Goal: Task Accomplishment & Management: Manage account settings

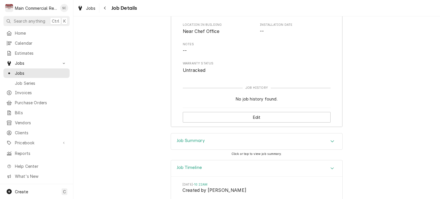
scroll to position [948, 0]
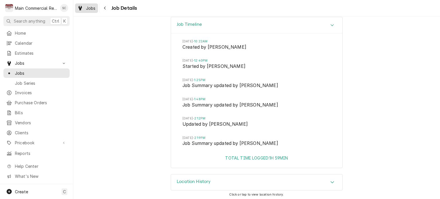
click at [93, 8] on span "Jobs" at bounding box center [91, 8] width 10 height 6
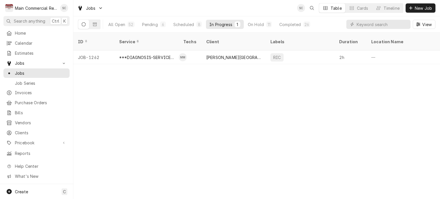
click at [285, 136] on div "ID Service Techs Client Labels Duration Location Name Date Received Status Prio…" at bounding box center [256, 116] width 367 height 167
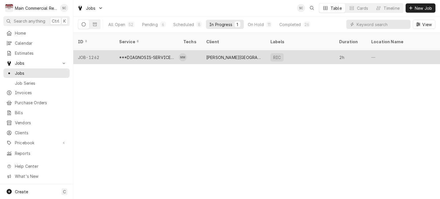
click at [219, 54] on div "[PERSON_NAME][GEOGRAPHIC_DATA]" at bounding box center [233, 57] width 55 height 6
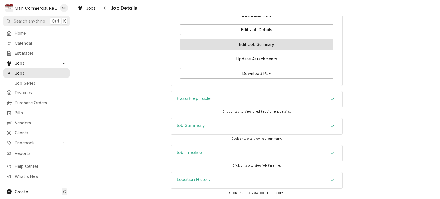
scroll to position [654, 0]
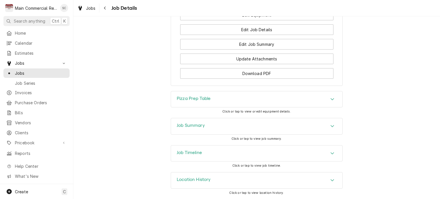
click at [328, 124] on div "Accordion Header" at bounding box center [332, 126] width 9 height 7
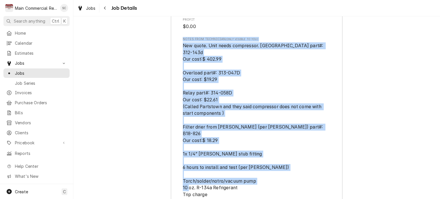
scroll to position [1285, 0]
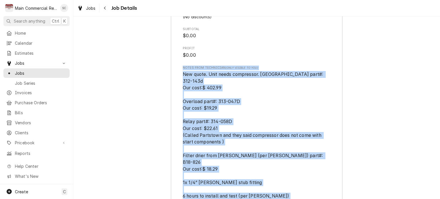
drag, startPoint x: 209, startPoint y: 155, endPoint x: 177, endPoint y: 95, distance: 68.0
click at [315, 103] on span "New quote. Unit needs compressor. Partstown part#: 312-143d Our cost:$ 402.99 O…" at bounding box center [254, 149] width 142 height 155
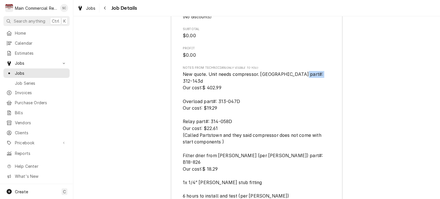
drag, startPoint x: 317, startPoint y: 104, endPoint x: 298, endPoint y: 105, distance: 19.5
click at [298, 105] on span "New quote. Unit needs compressor. Partstown part#: 312-143d Our cost:$ 402.99 O…" at bounding box center [254, 149] width 142 height 155
copy span "312-143d"
drag, startPoint x: 239, startPoint y: 126, endPoint x: 216, endPoint y: 126, distance: 22.7
click at [216, 126] on span "New quote. Unit needs compressor. Partstown part#: 312-143d Our cost:$ 402.99 O…" at bounding box center [257, 149] width 148 height 156
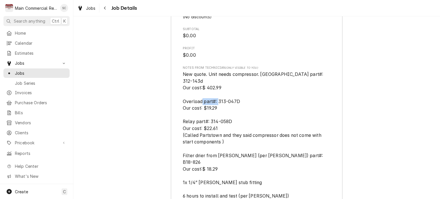
copy span "313-047D"
drag, startPoint x: 232, startPoint y: 144, endPoint x: 209, endPoint y: 144, distance: 22.7
click at [209, 144] on span "New quote. Unit needs compressor. Partstown part#: 312-143d Our cost:$ 402.99 O…" at bounding box center [257, 149] width 148 height 156
copy span "314-058D"
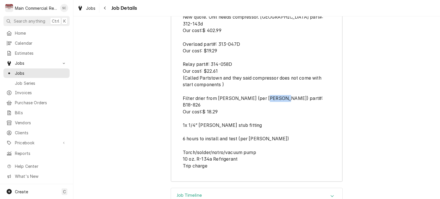
drag, startPoint x: 297, startPoint y: 122, endPoint x: 278, endPoint y: 123, distance: 19.3
click at [277, 123] on span "New quote. Unit needs compressor. Partstown part#: 312-143d Our cost:$ 402.99 O…" at bounding box center [257, 92] width 148 height 156
copy span "B18-826"
click at [272, 154] on span "New quote. Unit needs compressor. Partstown part#: 312-143d Our cost:$ 402.99 O…" at bounding box center [257, 92] width 148 height 156
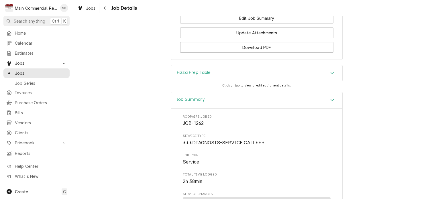
scroll to position [570, 0]
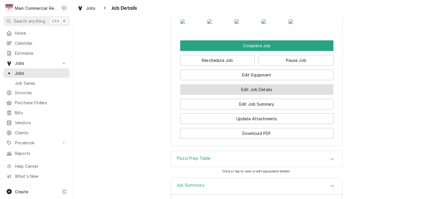
click at [280, 95] on button "Edit Job Details" at bounding box center [256, 89] width 153 height 11
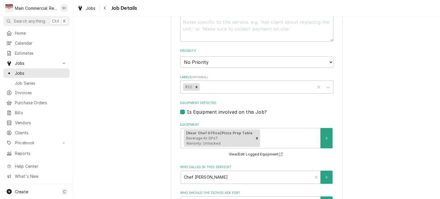
scroll to position [86, 0]
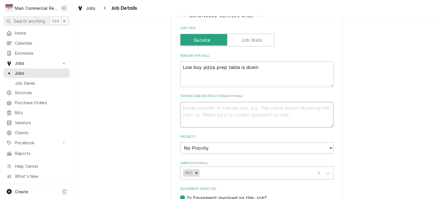
click at [213, 106] on textarea "Technician Instructions ( optional )" at bounding box center [256, 115] width 153 height 26
type textarea "x"
type textarea "Q"
type textarea "x"
type textarea "Q-"
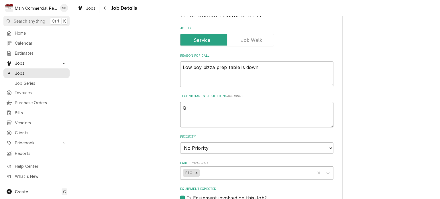
type textarea "x"
type textarea "Q-3"
type textarea "x"
type textarea "Q-37"
type textarea "x"
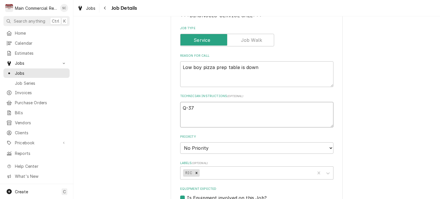
type textarea "Q-377"
type textarea "x"
type textarea "Q-3778"
type textarea "x"
type textarea "Q-3778"
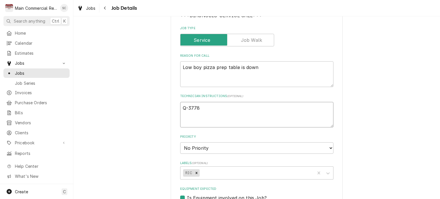
type textarea "x"
type textarea "Q-3778"
type textarea "x"
type textarea "Q-3778,"
type textarea "x"
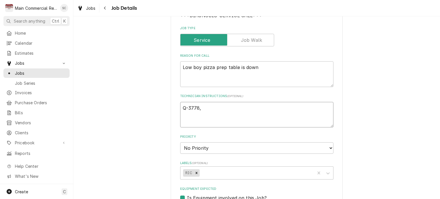
type textarea "Q-3778,"
type textarea "x"
type textarea "Q-3778, $"
type textarea "x"
type textarea "Q-3778, $1"
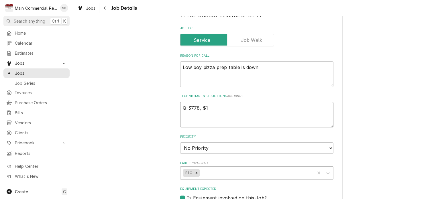
type textarea "x"
type textarea "Q-3778, $1,"
type textarea "x"
type textarea "Q-3778, $1,6"
type textarea "x"
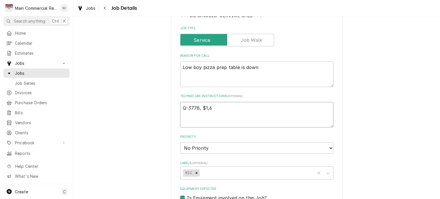
type textarea "Q-3778, $1,69"
type textarea "x"
type textarea "Q-3778, $1,693"
type textarea "x"
type textarea "Q-3778, $1,693."
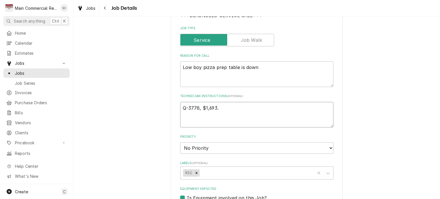
type textarea "x"
type textarea "Q-3778, $1,693.4"
type textarea "x"
type textarea "Q-3778, $1,693.41"
type textarea "x"
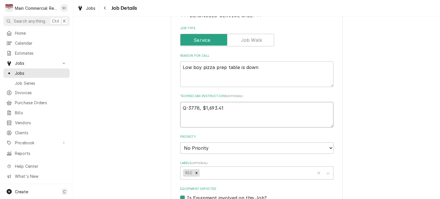
type textarea "Q-3778, $1,693.41"
type textarea "x"
type textarea "Q-3778, $1,693.41 b"
type textarea "x"
type textarea "Q-3778, $1,693.41 bi"
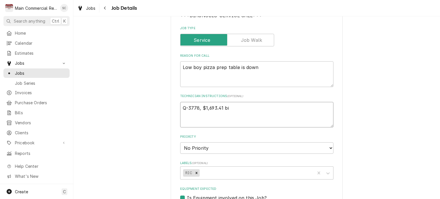
type textarea "x"
type textarea "Q-3778, $1,693.41 bid"
type textarea "x"
type textarea "Q-3778, $1,693.41 bid"
type textarea "x"
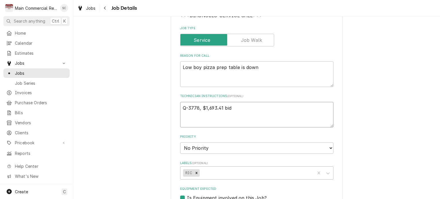
type textarea "Q-3778, $1,693.41 bid o"
type textarea "x"
type textarea "Q-3778, $1,693.41 bid on"
type textarea "x"
type textarea "Q-3778, $1,693.41 bid ons"
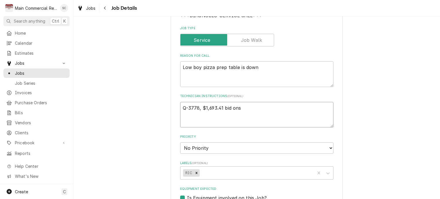
type textarea "x"
type textarea "Q-3778, $1,693.41 bid onsi"
type textarea "x"
type textarea "Q-3778, $1,693.41 bid onsit"
type textarea "x"
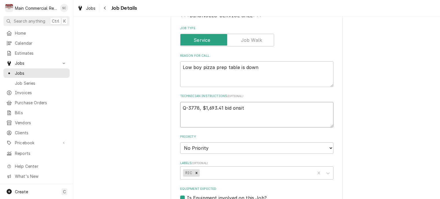
type textarea "Q-3778, $1,693.41 bid onsite"
type textarea "x"
type textarea "Q-3778, $1,693.41 bid onsite."
type textarea "x"
type textarea "Q-3778, $1,693.41 bid onsite."
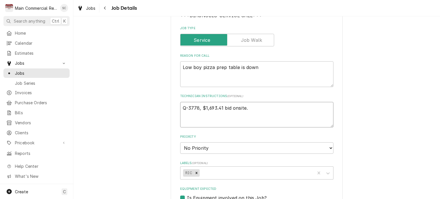
type textarea "x"
type textarea "Q-3778, $1,693.41 bid onsite. D"
type textarea "x"
type textarea "Q-3778, $1,693.41 bid onsite. Do"
type textarea "x"
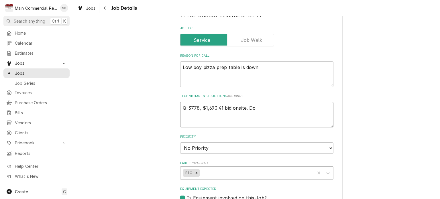
type textarea "Q-3778, $1,693.41 bid onsite. Doe"
type textarea "x"
type textarea "Q-3778, $1,693.41 bid onsite. Does"
type textarea "x"
type textarea "Q-3778, $1,693.41 bid onsite. Does"
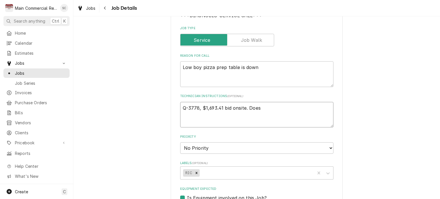
type textarea "x"
type textarea "Q-3778, $1,693.41 bid onsite. Does n"
type textarea "x"
type textarea "Q-3778, $1,693.41 bid onsite. Does no"
type textarea "x"
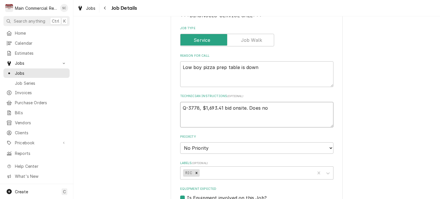
type textarea "Q-3778, $1,693.41 bid onsite. Does not"
type textarea "x"
type textarea "Q-3778, $1,693.41 bid onsite. Does not"
type textarea "x"
type textarea "Q-3778, $1,693.41 bid onsite. Does not i"
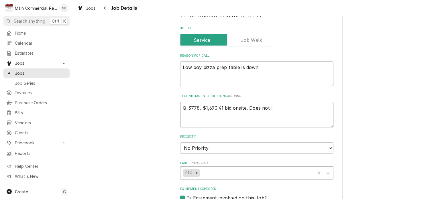
type textarea "x"
type textarea "Q-3778, $1,693.41 bid onsite. Does not in"
type textarea "x"
type textarea "Q-3778, $1,693.41 bid onsite. Does not inl"
type textarea "x"
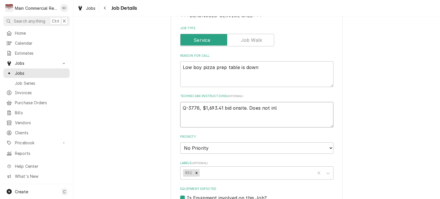
type textarea "Q-3778, $1,693.41 bid onsite. Does not inlc"
type textarea "x"
type textarea "Q-3778, $1,693.41 bid onsite. Does not inlcu"
type textarea "x"
type textarea "Q-3778, $1,693.41 bid onsite. Does not inlc"
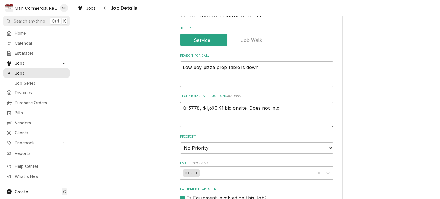
type textarea "x"
type textarea "Q-3778, $1,693.41 bid onsite. Does not inl"
type textarea "x"
type textarea "Q-3778, $1,693.41 bid onsite. Does not in"
type textarea "x"
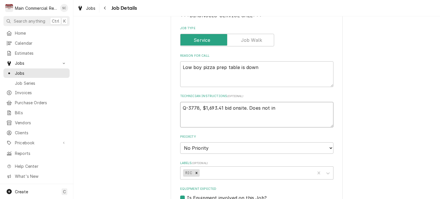
type textarea "Q-3778, $1,693.41 bid onsite. Does not inc"
type textarea "x"
type textarea "Q-3778, $1,693.41 bid onsite. Does not incl"
type textarea "x"
type textarea "Q-3778, $1,693.41 bid onsite. Does not inclu"
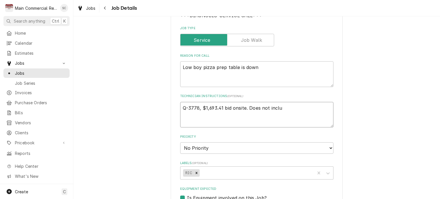
type textarea "x"
type textarea "Q-3778, $1,693.41 bid onsite. Does not includ"
type textarea "x"
type textarea "Q-3778, $1,693.41 bid onsite. Does not include"
type textarea "x"
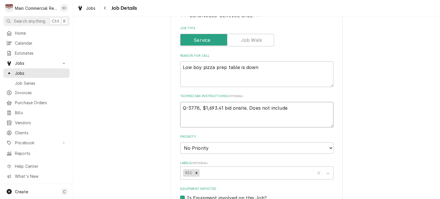
type textarea "Q-3778, $1,693.41 bid onsite. Does not include"
type textarea "x"
type textarea "Q-3778, $1,693.41 bid onsite. Does not include t"
type textarea "x"
type textarea "Q-3778, $1,693.41 bid onsite. Does not include th"
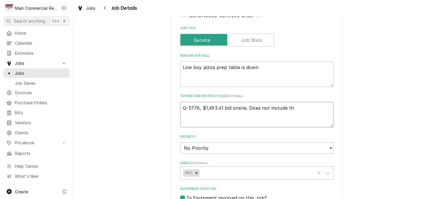
type textarea "x"
type textarea "Q-3778, $1,693.41 bid onsite. Does not include the"
type textarea "x"
type textarea "Q-3778, $1,693.41 bid onsite. Does not include the"
type textarea "x"
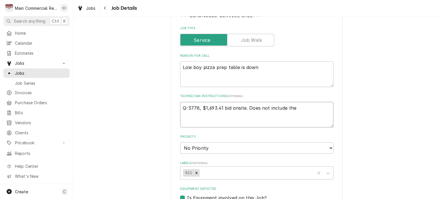
type textarea "Q-3778, $1,693.41 bid onsite. Does not include the i"
type textarea "x"
type textarea "Q-3778, $1,693.41 bid onsite. Does not include the in"
type textarea "x"
type textarea "Q-3778, $1,693.41 bid onsite. Does not include the ini"
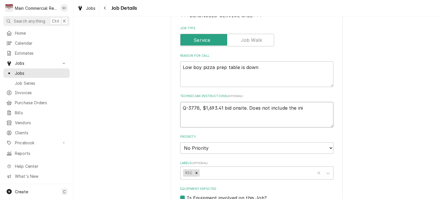
type textarea "x"
type textarea "Q-3778, $1,693.41 bid onsite. Does not include the init"
type textarea "x"
type textarea "Q-3778, $1,693.41 bid onsite. Does not include the initi"
type textarea "x"
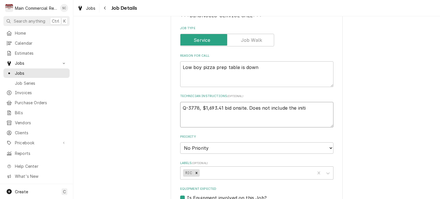
type textarea "Q-3778, $1,693.41 bid onsite. Does not include the initia"
type textarea "x"
type textarea "Q-3778, $1,693.41 bid onsite. Does not include the initial"
type textarea "x"
type textarea "Q-3778, $1,693.41 bid onsite. Does not include the initial"
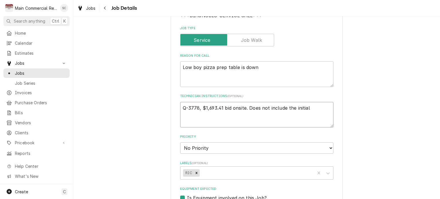
type textarea "x"
type textarea "Q-3778, $1,693.41 bid onsite. Does not include the initial d"
type textarea "x"
type textarea "Q-3778, $1,693.41 bid onsite. Does not include the initial di"
type textarea "x"
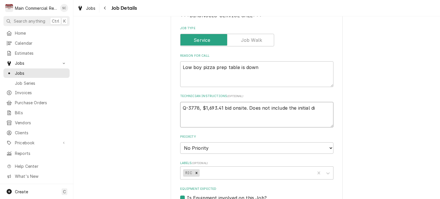
type textarea "Q-3778, $1,693.41 bid onsite. Does not include the initial dia"
type textarea "x"
type textarea "Q-3778, $1,693.41 bid onsite. Does not include the initial diag"
type textarea "x"
type textarea "Q-3778, $1,693.41 bid onsite. Does not include the initial diagn"
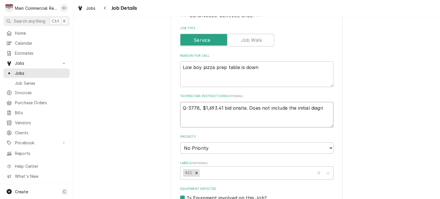
type textarea "x"
type textarea "Q-3778, $1,693.41 bid onsite. Does not include the initial diagno"
type textarea "x"
type textarea "Q-3778, $1,693.41 bid onsite. Does not include the initial diagnos"
type textarea "x"
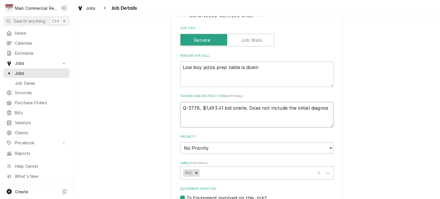
type textarea "Q-3778, $1,693.41 bid onsite. Does not include the initial diagnost"
type textarea "x"
type textarea "Q-3778, $1,693.41 bid onsite. Does not include the initial diagnosti"
type textarea "x"
type textarea "Q-3778, $1,693.41 bid onsite. Does not include the initial diagnostic"
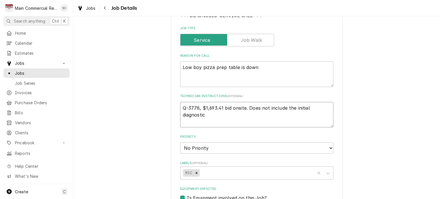
type textarea "x"
type textarea "Q-3778, $1,693.41 bid onsite. Does not include the initial diagnostic"
type textarea "x"
type textarea "Q-3778, $1,693.41 bid onsite. Does not include the initial diagnostic t"
type textarea "x"
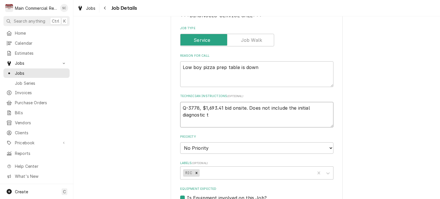
type textarea "Q-3778, $1,693.41 bid onsite. Does not include the initial diagnostic ti"
type textarea "x"
type textarea "Q-3778, $1,693.41 bid onsite. Does not include the initial diagnostic tim"
type textarea "x"
type textarea "Q-3778, $1,693.41 bid onsite. Does not include the initial diagnostic time"
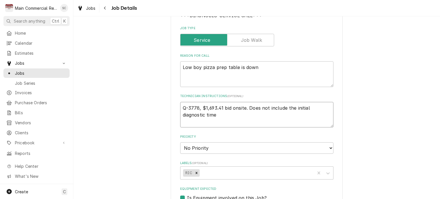
type textarea "x"
type textarea "Q-3778, $1,693.41 bid onsite. Does not include the initial diagnostic time."
type textarea "x"
type textarea "Q-3778, $1,693.41 bid onsite. Does not include the initial diagnostic time."
type textarea "x"
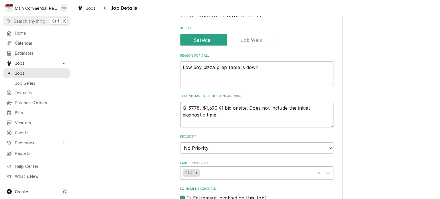
type textarea "Q-3778, $1,693.41 bid onsite. Does not include the initial diagnostic time. -"
type textarea "x"
type textarea "Q-3778, $1,693.41 bid onsite. Does not include the initial diagnostic time. -s"
type textarea "x"
type textarea "Q-3778, $1,693.41 bid onsite. Does not include the initial diagnostic time. -sr"
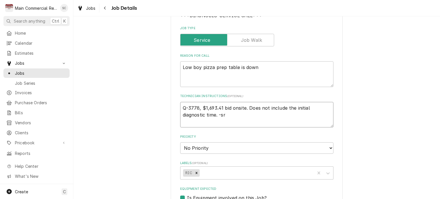
type textarea "x"
type textarea "Q-3778, $1,693.41 bid onsite. Does not include the initial diagnostic time. -src"
type textarea "x"
type textarea "Q-3778, $1,693.41 bid onsite. Does not include the initial diagnostic time. -src"
type textarea "x"
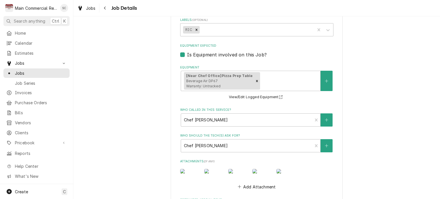
scroll to position [358, 0]
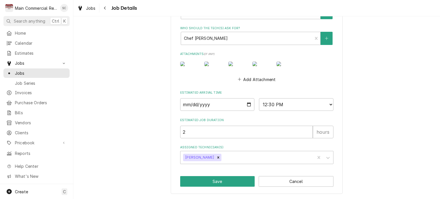
type textarea "Q-3778, $1,693.41 bid onsite. Does not include the initial diagnostic time. -src"
click at [227, 180] on button "Save" at bounding box center [217, 181] width 75 height 11
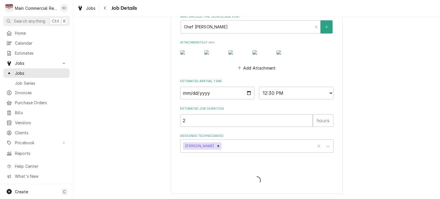
type textarea "x"
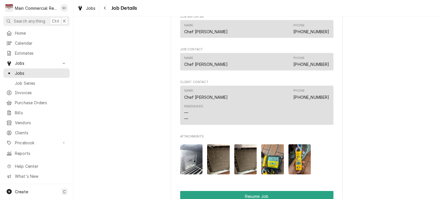
scroll to position [688, 0]
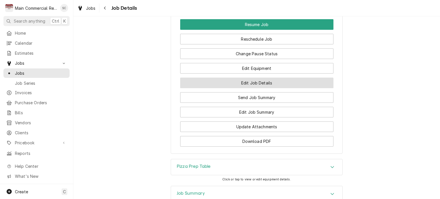
click at [288, 84] on button "Edit Job Details" at bounding box center [256, 83] width 153 height 11
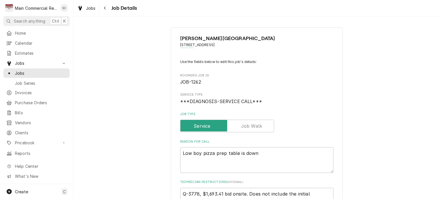
scroll to position [143, 0]
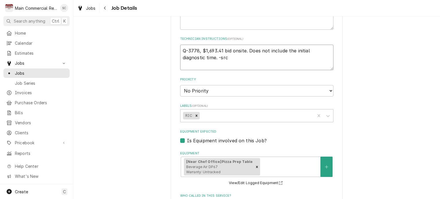
click at [243, 50] on textarea "Q-3778, $1,693.41 bid onsite. Does not include the initial diagnostic time. -src" at bounding box center [256, 58] width 153 height 26
type textarea "x"
type textarea "Q-3778, $1,693.41 bid onsite . Does not include the initial diagnostic time. -s…"
type textarea "x"
type textarea "Q-3778, $1,693.41 bid onsite a. Does not include the initial diagnostic time. -…"
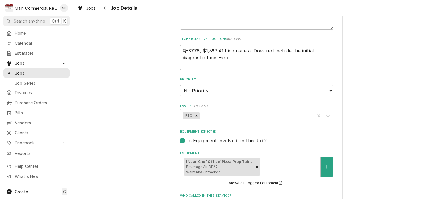
type textarea "x"
type textarea "Q-3778, $1,693.41 bid onsite an. Does not include the initial diagnostic time. …"
type textarea "x"
type textarea "Q-3778, $1,693.41 bid onsite and. Does not include the initial diagnostic time.…"
type textarea "x"
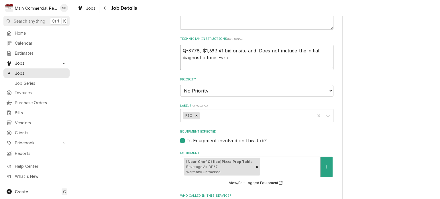
type textarea "Q-3778, $1,693.41 bid onsite and . Does not include the initial diagnostic time…"
type textarea "x"
type textarea "Q-3778, $1,693.41 bid onsite and e. Does not include the initial diagnostic tim…"
type textarea "x"
type textarea "Q-3778, $1,693.41 bid onsite and em. Does not include the initial diagnostic ti…"
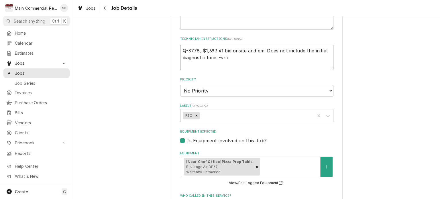
type textarea "x"
type textarea "Q-3778, $1,693.41 bid onsite and ema. Does not include the initial diagnostic t…"
type textarea "x"
type textarea "Q-3778, $1,693.41 bid onsite and emai. Does not include the initial diagnostic …"
type textarea "x"
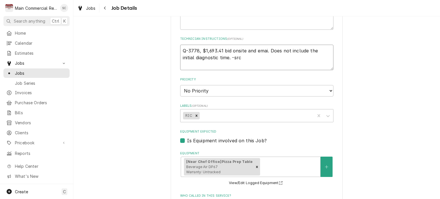
type textarea "Q-3778, $1,693.41 bid onsite and email. Does not include the initial diagnostic…"
type textarea "x"
type textarea "Q-3778, $1,693.41 bid onsite and emaile. Does not include the initial diagnosti…"
type textarea "x"
type textarea "Q-3778, $1,693.41 bid onsite and emailed. Does not include the initial diagnost…"
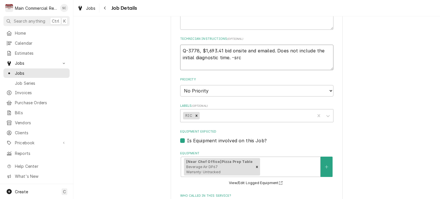
type textarea "x"
type textarea "Q-3778, $1,693.41 bid onsite and emailed. Does not include the initial diagnost…"
click at [376, 67] on div "Erwin Technical Center 2010 E Hillsborough Ave, Tampa, FL 33610 Use the fields …" at bounding box center [256, 147] width 367 height 536
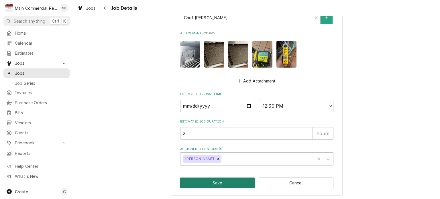
click at [227, 182] on button "Save" at bounding box center [217, 183] width 75 height 11
type textarea "x"
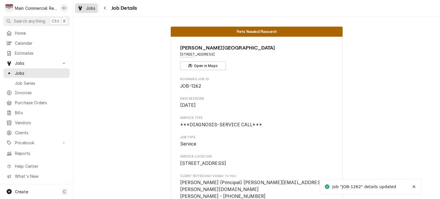
click at [90, 12] on link "Jobs" at bounding box center [86, 7] width 23 height 9
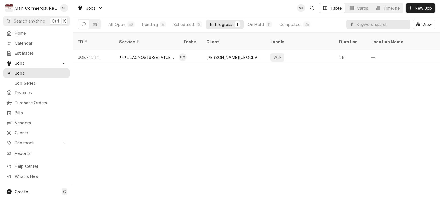
click at [270, 113] on div "ID Service Techs Client Labels Duration Location Name Date Received Status Prio…" at bounding box center [256, 116] width 367 height 167
click at [249, 107] on div "ID Service Techs Client Labels Duration Location Name Date Received Status Prio…" at bounding box center [256, 116] width 367 height 167
click at [287, 23] on div "Completed" at bounding box center [291, 25] width 22 height 6
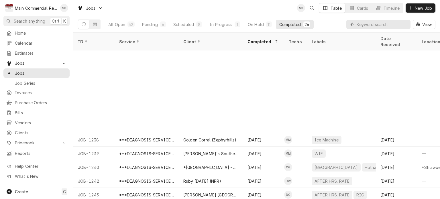
scroll to position [206, 0]
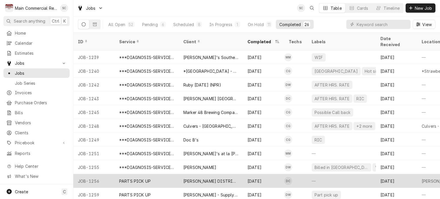
click at [223, 174] on div "BAKER DISTRIBUTING" at bounding box center [211, 181] width 64 height 14
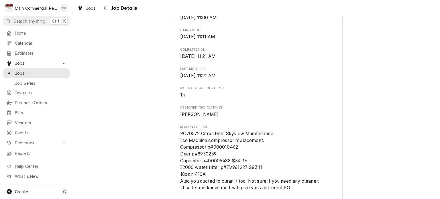
scroll to position [344, 0]
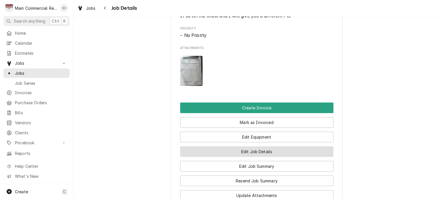
click at [269, 157] on button "Edit Job Details" at bounding box center [256, 152] width 153 height 11
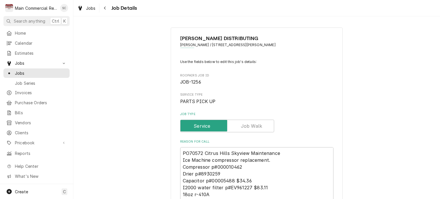
type textarea "x"
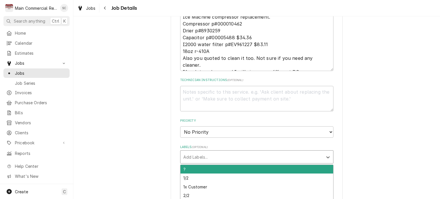
click at [259, 157] on div "Labels" at bounding box center [252, 157] width 137 height 10
type input "Part pick"
click at [188, 169] on div "Part pick up" at bounding box center [257, 169] width 153 height 9
type textarea "x"
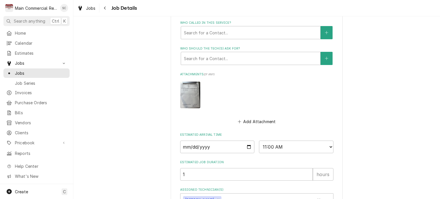
scroll to position [356, 0]
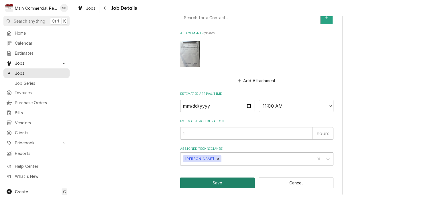
click at [233, 179] on button "Save" at bounding box center [217, 183] width 75 height 11
type textarea "x"
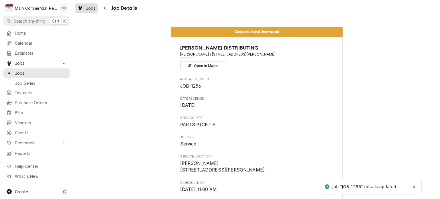
click at [91, 7] on span "Jobs" at bounding box center [91, 8] width 10 height 6
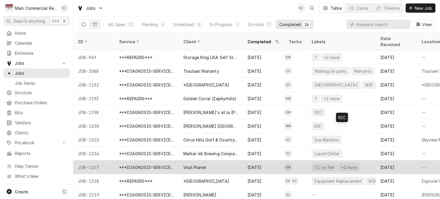
scroll to position [41, 0]
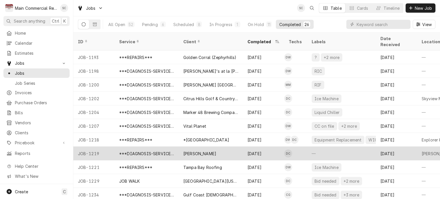
click at [318, 147] on div "—" at bounding box center [341, 154] width 69 height 14
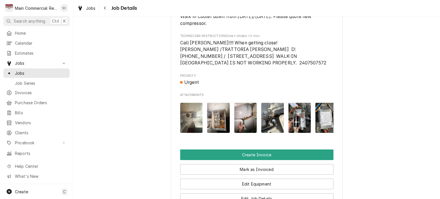
scroll to position [401, 0]
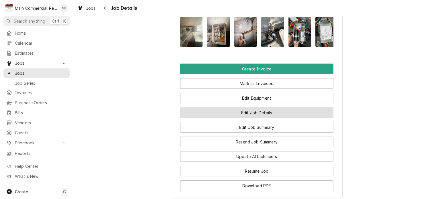
click at [267, 118] on button "Edit Job Details" at bounding box center [256, 113] width 153 height 11
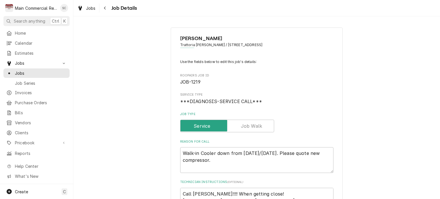
type textarea "x"
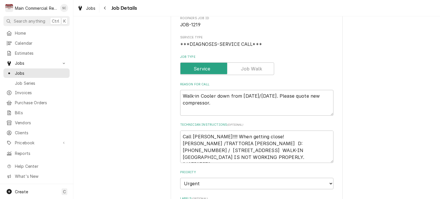
scroll to position [86, 0]
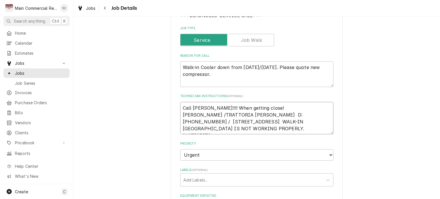
click at [181, 107] on textarea "Call [PERSON_NAME]!!!! When getting close! [PERSON_NAME] /TRATTORIA [PERSON_NAM…" at bounding box center [256, 118] width 153 height 33
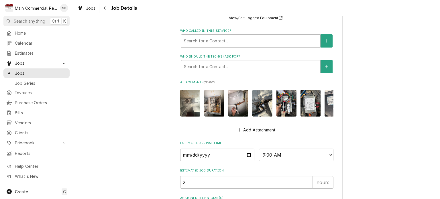
scroll to position [369, 0]
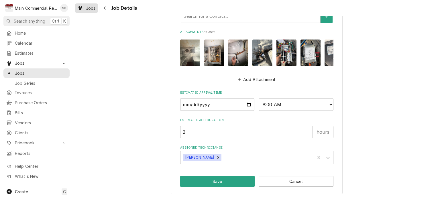
click at [91, 6] on span "Jobs" at bounding box center [91, 8] width 10 height 6
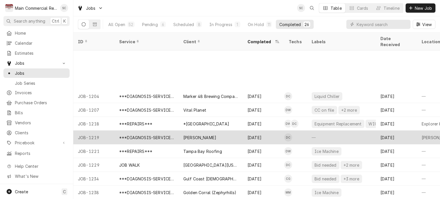
scroll to position [115, 0]
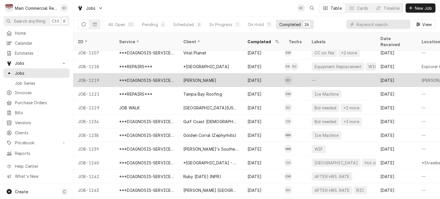
click at [220, 77] on div "[PERSON_NAME]" at bounding box center [211, 80] width 64 height 14
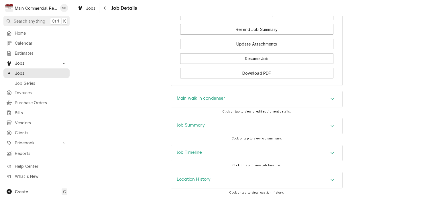
scroll to position [523, 0]
click at [332, 125] on icon "Accordion Header" at bounding box center [333, 126] width 4 height 5
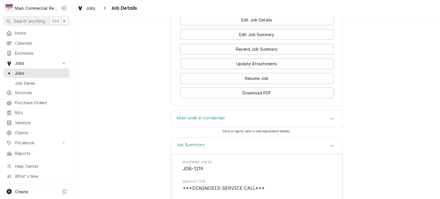
scroll to position [408, 0]
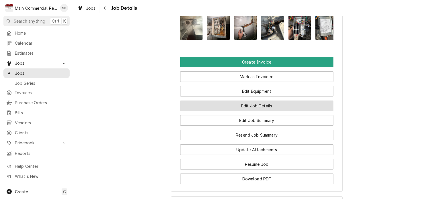
click at [264, 111] on button "Edit Job Details" at bounding box center [256, 106] width 153 height 11
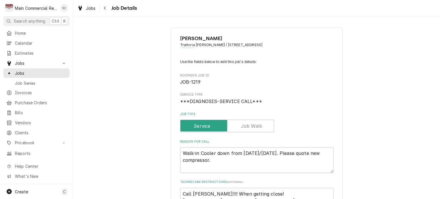
scroll to position [115, 0]
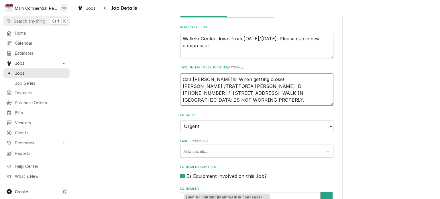
click at [180, 78] on textarea "Call Scott!!!! When getting close! DOUG /TRATTORIA PASQUALE D: 240 750-7572 / 3…" at bounding box center [256, 89] width 153 height 33
click at [270, 101] on textarea "Call Scott!!!! When getting close! DOUG /TRATTORIA PASQUALE D: 240 750-7572 / 3…" at bounding box center [256, 89] width 153 height 33
type textarea "x"
type textarea "Call Scott!!!! When getting close! DOUG /TRATTORIA PASQUALE D: 240 750-7572 / 3…"
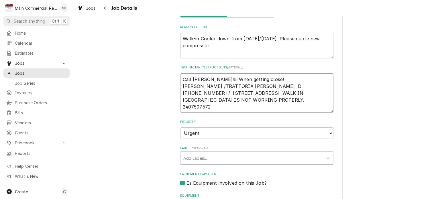
type textarea "x"
type textarea "Call Scott!!!! When getting close! DOUG /TRATTORIA PASQUALE D: 240 750-7572 / 3…"
type textarea "x"
type textarea "Call Scott!!!! When getting close! DOUG /TRATTORIA PASQUALE D: 240 750-7572 / 3…"
type textarea "x"
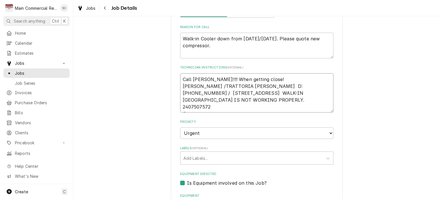
type textarea "Call Scott!!!! When getting close! DOUG /TRATTORIA PASQUALE D: 240 750-7572 / 3…"
type textarea "x"
type textarea "Call Scott!!!! When getting close! DOUG /TRATTORIA PASQUALE D: 240 750-7572 / 3…"
type textarea "x"
type textarea "Call Scott!!!! When getting close! DOUG /TRATTORIA PASQUALE D: 240 750-7572 / 3…"
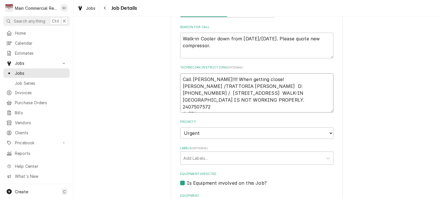
type textarea "x"
type textarea "Call Scott!!!! When getting close! DOUG /TRATTORIA PASQUALE D: 240 750-7572 / 3…"
type textarea "x"
type textarea "Call Scott!!!! When getting close! DOUG /TRATTORIA PASQUALE D: 240 750-7572 / 3…"
type textarea "x"
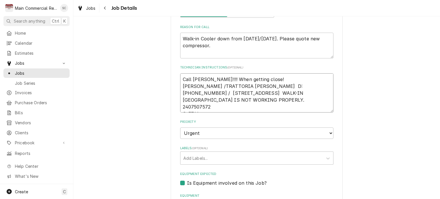
type textarea "Call Scott!!!! When getting close! DOUG /TRATTORIA PASQUALE D: 240 750-7572 / 3…"
type textarea "x"
type textarea "Call Scott!!!! When getting close! DOUG /TRATTORIA PASQUALE D: 240 750-7572 / 3…"
type textarea "x"
type textarea "Call Scott!!!! When getting close! DOUG /TRATTORIA PASQUALE D: 240 750-7572 / 3…"
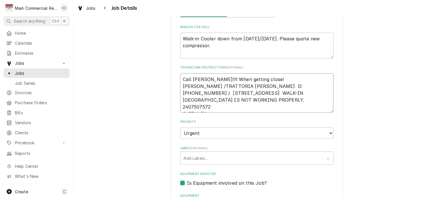
type textarea "x"
type textarea "Call Scott!!!! When getting close! DOUG /TRATTORIA PASQUALE D: 240 750-7572 / 3…"
type textarea "x"
type textarea "Call Scott!!!! When getting close! DOUG /TRATTORIA PASQUALE D: 240 750-7572 / 3…"
type textarea "x"
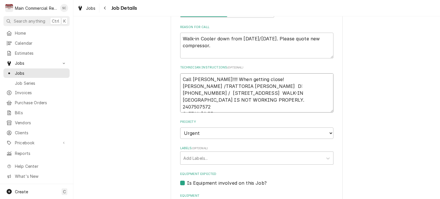
type textarea "Call Scott!!!! When getting close! DOUG /TRATTORIA PASQUALE D: 240 750-7572 / 3…"
type textarea "x"
type textarea "Call Scott!!!! When getting close! DOUG /TRATTORIA PASQUALE D: 240 750-7572 / 3…"
type textarea "x"
type textarea "Call Scott!!!! When getting close! DOUG /TRATTORIA PASQUALE D: 240 750-7572 / 3…"
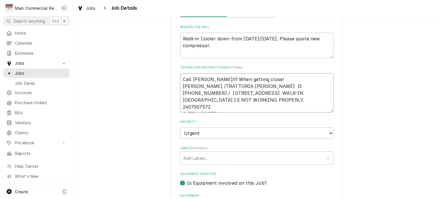
type textarea "x"
type textarea "Call Scott!!!! When getting close! DOUG /TRATTORIA PASQUALE D: 240 750-7572 / 3…"
type textarea "x"
type textarea "Call Scott!!!! When getting close! DOUG /TRATTORIA PASQUALE D: 240 750-7572 / 3…"
type textarea "x"
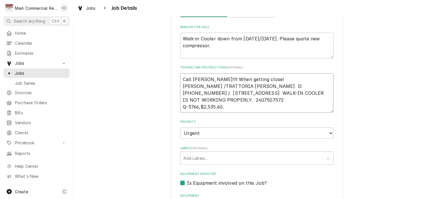
type textarea "Call Scott!!!! When getting close! DOUG /TRATTORIA PASQUALE D: 240 750-7572 / 3…"
type textarea "x"
type textarea "Call Scott!!!! When getting close! DOUG /TRATTORIA PASQUALE D: 240 750-7572 / 3…"
type textarea "x"
type textarea "Call Scott!!!! When getting close! DOUG /TRATTORIA PASQUALE D: 240 750-7572 / 3…"
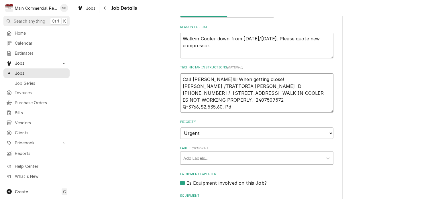
type textarea "x"
type textarea "Call Scott!!!! When getting close! DOUG /TRATTORIA PASQUALE D: 240 750-7572 / 3…"
type textarea "x"
type textarea "Call Scott!!!! When getting close! DOUG /TRATTORIA PASQUALE D: 240 750-7572 / 3…"
type textarea "x"
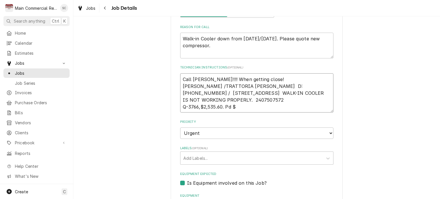
type textarea "Call Scott!!!! When getting close! DOUG /TRATTORIA PASQUALE D: 240 750-7572 / 3…"
type textarea "x"
type textarea "Call Scott!!!! When getting close! DOUG /TRATTORIA PASQUALE D: 240 750-7572 / 3…"
type textarea "x"
type textarea "Call Scott!!!! When getting close! DOUG /TRATTORIA PASQUALE D: 240 750-7572 / 3…"
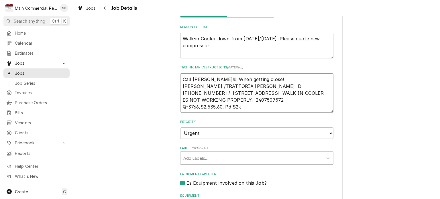
type textarea "x"
type textarea "Call Scott!!!! When getting close! DOUG /TRATTORIA PASQUALE D: 240 750-7572 / 3…"
type textarea "x"
type textarea "Call Scott!!!! When getting close! DOUG /TRATTORIA PASQUALE D: 240 750-7572 / 3…"
type textarea "x"
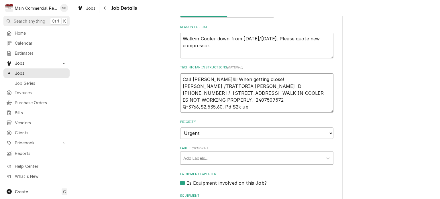
type textarea "Call Scott!!!! When getting close! DOUG /TRATTORIA PASQUALE D: 240 750-7572 / 3…"
type textarea "x"
type textarea "Call Scott!!!! When getting close! DOUG /TRATTORIA PASQUALE D: 240 750-7572 / 3…"
type textarea "x"
type textarea "Call Scott!!!! When getting close! DOUG /TRATTORIA PASQUALE D: 240 750-7572 / 3…"
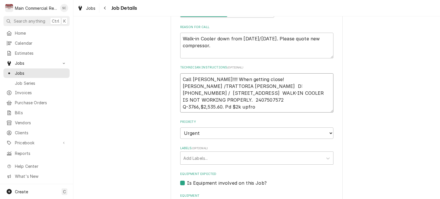
type textarea "x"
type textarea "Call Scott!!!! When getting close! DOUG /TRATTORIA PASQUALE D: 240 750-7572 / 3…"
type textarea "x"
type textarea "Call Scott!!!! When getting close! DOUG /TRATTORIA PASQUALE D: 240 750-7572 / 3…"
type textarea "x"
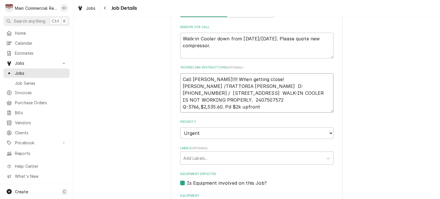
type textarea "Call Scott!!!! When getting close! DOUG /TRATTORIA PASQUALE D: 240 750-7572 / 3…"
type textarea "x"
type textarea "Call Scott!!!! When getting close! DOUG /TRATTORIA PASQUALE D: 240 750-7572 / 3…"
type textarea "x"
type textarea "Call Scott!!!! When getting close! DOUG /TRATTORIA PASQUALE D: 240 750-7572 / 3…"
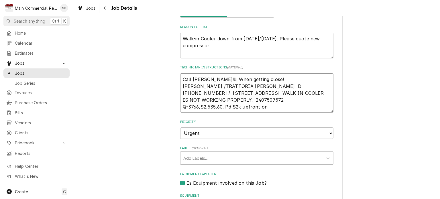
type textarea "x"
type textarea "Call Scott!!!! When getting close! DOUG /TRATTORIA PASQUALE D: 240 750-7572 / 3…"
type textarea "x"
type textarea "Call Scott!!!! When getting close! DOUG /TRATTORIA PASQUALE D: 240 750-7572 / 3…"
type textarea "x"
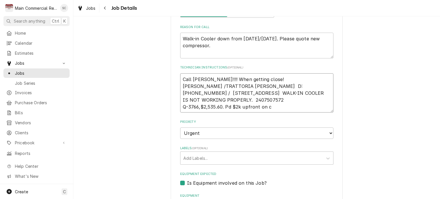
type textarea "Call Scott!!!! When getting close! DOUG /TRATTORIA PASQUALE D: 240 750-7572 / 3…"
type textarea "x"
type textarea "Call Scott!!!! When getting close! DOUG /TRATTORIA PASQUALE D: 240 750-7572 / 3…"
type textarea "x"
type textarea "Call Scott!!!! When getting close! DOUG /TRATTORIA PASQUALE D: 240 750-7572 / 3…"
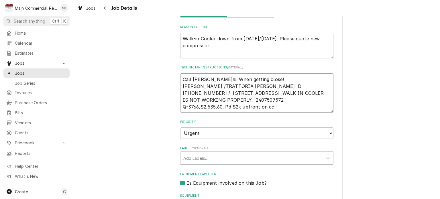
type textarea "x"
type textarea "Call Scott!!!! When getting close! DOUG /TRATTORIA PASQUALE D: 240 750-7572 / 3…"
type textarea "x"
type textarea "Call Scott!!!! When getting close! DOUG /TRATTORIA PASQUALE D: 240 750-7572 / 3…"
type textarea "x"
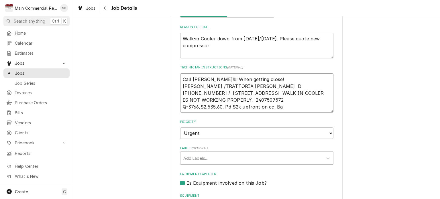
type textarea "Call Scott!!!! When getting close! DOUG /TRATTORIA PASQUALE D: 240 750-7572 / 3…"
type textarea "x"
type textarea "Call Scott!!!! When getting close! DOUG /TRATTORIA PASQUALE D: 240 750-7572 / 3…"
type textarea "x"
type textarea "Call Scott!!!! When getting close! DOUG /TRATTORIA PASQUALE D: 240 750-7572 / 3…"
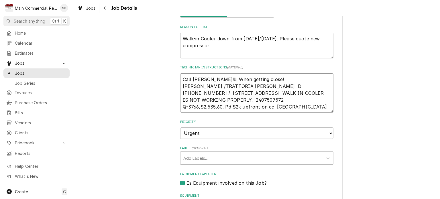
type textarea "x"
type textarea "Call Scott!!!! When getting close! DOUG /TRATTORIA PASQUALE D: 240 750-7572 / 3…"
type textarea "x"
type textarea "Call Scott!!!! When getting close! DOUG /TRATTORIA PASQUALE D: 240 750-7572 / 3…"
type textarea "x"
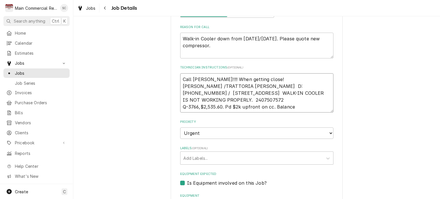
type textarea "Call Scott!!!! When getting close! DOUG /TRATTORIA PASQUALE D: 240 750-7572 / 3…"
type textarea "x"
type textarea "Call Scott!!!! When getting close! DOUG /TRATTORIA PASQUALE D: 240 750-7572 / 3…"
type textarea "x"
type textarea "Call Scott!!!! When getting close! DOUG /TRATTORIA PASQUALE D: 240 750-7572 / 3…"
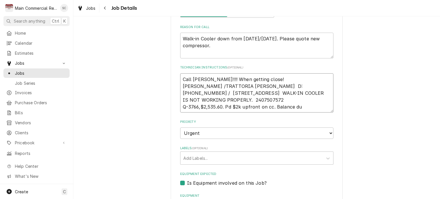
type textarea "x"
type textarea "Call Scott!!!! When getting close! DOUG /TRATTORIA PASQUALE D: 240 750-7572 / 3…"
type textarea "x"
type textarea "Call Scott!!!! When getting close! DOUG /TRATTORIA PASQUALE D: 240 750-7572 / 3…"
type textarea "x"
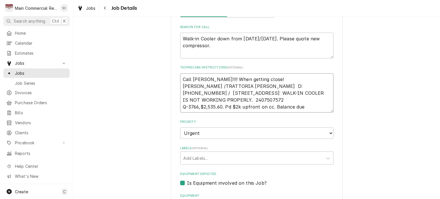
type textarea "Call Scott!!!! When getting close! DOUG /TRATTORIA PASQUALE D: 240 750-7572 / 3…"
type textarea "x"
type textarea "Call Scott!!!! When getting close! DOUG /TRATTORIA PASQUALE D: 240 750-7572 / 3…"
type textarea "x"
type textarea "Call Scott!!!! When getting close! DOUG /TRATTORIA PASQUALE D: 240 750-7572 / 3…"
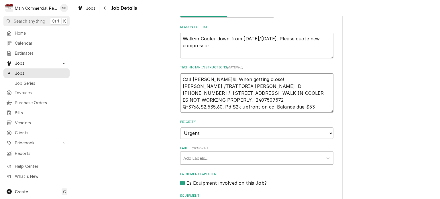
type textarea "x"
type textarea "Call Scott!!!! When getting close! DOUG /TRATTORIA PASQUALE D: 240 750-7572 / 3…"
type textarea "x"
type textarea "Call Scott!!!! When getting close! DOUG /TRATTORIA PASQUALE D: 240 750-7572 / 3…"
type textarea "x"
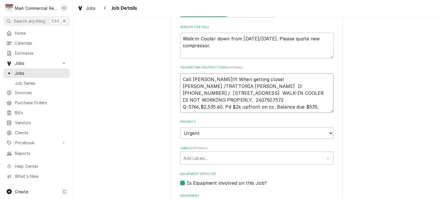
type textarea "Call Scott!!!! When getting close! DOUG /TRATTORIA PASQUALE D: 240 750-7572 / 3…"
type textarea "x"
type textarea "Call Scott!!!! When getting close! DOUG /TRATTORIA PASQUALE D: 240 750-7572 / 3…"
type textarea "x"
type textarea "Call Scott!!!! When getting close! DOUG /TRATTORIA PASQUALE D: 240 750-7572 / 3…"
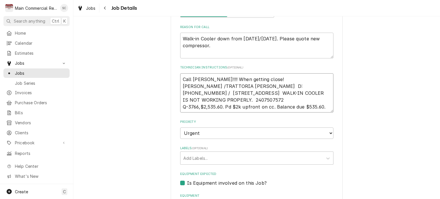
type textarea "x"
type textarea "Call Scott!!!! When getting close! DOUG /TRATTORIA PASQUALE D: 240 750-7572 / 3…"
type textarea "x"
type textarea "Call Scott!!!! When getting close! DOUG /TRATTORIA PASQUALE D: 240 750-7572 / 3…"
type textarea "x"
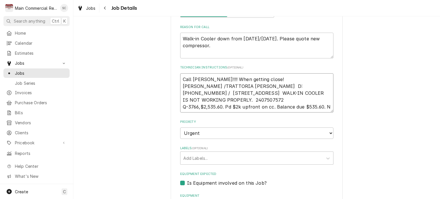
type textarea "Call Scott!!!! When getting close! DOUG /TRATTORIA PASQUALE D: 240 750-7572 / 3…"
type textarea "x"
type textarea "Call Scott!!!! When getting close! DOUG /TRATTORIA PASQUALE D: 240 750-7572 / 3…"
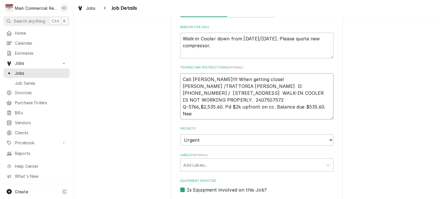
type textarea "x"
type textarea "Call Scott!!!! When getting close! DOUG /TRATTORIA PASQUALE D: 240 750-7572 / 3…"
type textarea "x"
type textarea "Call Scott!!!! When getting close! DOUG /TRATTORIA PASQUALE D: 240 750-7572 / 3…"
type textarea "x"
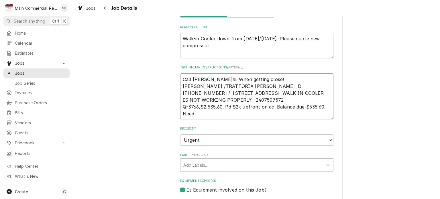
type textarea "Call Scott!!!! When getting close! DOUG /TRATTORIA PASQUALE D: 240 750-7572 / 3…"
type textarea "x"
type textarea "Call Scott!!!! When getting close! DOUG /TRATTORIA PASQUALE D: 240 750-7572 / 3…"
type textarea "x"
type textarea "Call Scott!!!! When getting close! DOUG /TRATTORIA PASQUALE D: 240 750-7572 / 3…"
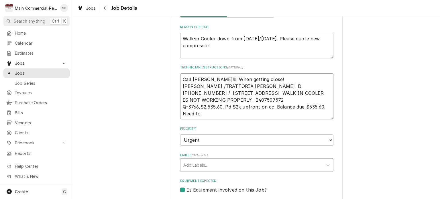
type textarea "x"
type textarea "Call Scott!!!! When getting close! DOUG /TRATTORIA PASQUALE D: 240 750-7572 / 3…"
type textarea "x"
type textarea "Call Scott!!!! When getting close! DOUG /TRATTORIA PASQUALE D: 240 750-7572 / 3…"
type textarea "x"
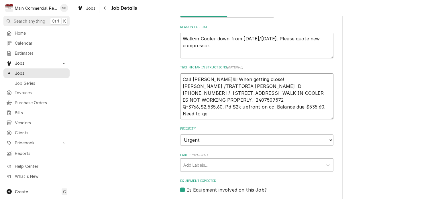
type textarea "Call Scott!!!! When getting close! DOUG /TRATTORIA PASQUALE D: 240 750-7572 / 3…"
type textarea "x"
type textarea "Call Scott!!!! When getting close! DOUG /TRATTORIA PASQUALE D: 240 750-7572 / 3…"
type textarea "x"
type textarea "Call Scott!!!! When getting close! DOUG /TRATTORIA PASQUALE D: 240 750-7572 / 3…"
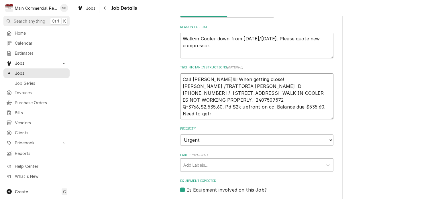
type textarea "x"
type textarea "Call Scott!!!! When getting close! DOUG /TRATTORIA PASQUALE D: 240 750-7572 / 3…"
type textarea "x"
type textarea "Call Scott!!!! When getting close! DOUG /TRATTORIA PASQUALE D: 240 750-7572 / 3…"
type textarea "x"
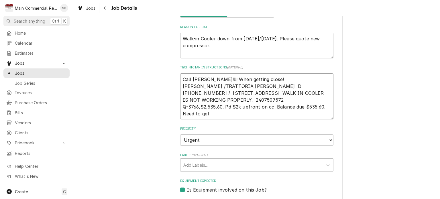
type textarea "Call Scott!!!! When getting close! DOUG /TRATTORIA PASQUALE D: 240 750-7572 / 3…"
type textarea "x"
type textarea "Call Scott!!!! When getting close! DOUG /TRATTORIA PASQUALE D: 240 750-7572 / 3…"
type textarea "x"
type textarea "Call Scott!!!! When getting close! DOUG /TRATTORIA PASQUALE D: 240 750-7572 / 3…"
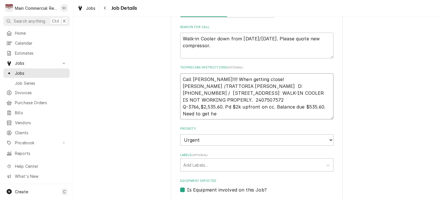
type textarea "x"
type textarea "Call Scott!!!! When getting close! DOUG /TRATTORIA PASQUALE D: 240 750-7572 / 3…"
type textarea "x"
type textarea "Call Scott!!!! When getting close! DOUG /TRATTORIA PASQUALE D: 240 750-7572 / 3…"
type textarea "x"
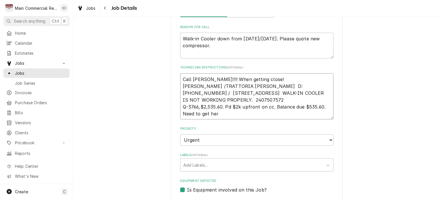
type textarea "Call Scott!!!! When getting close! DOUG /TRATTORIA PASQUALE D: 240 750-7572 / 3…"
type textarea "x"
type textarea "Call Scott!!!! When getting close! DOUG /TRATTORIA PASQUALE D: 240 750-7572 / 3…"
type textarea "x"
type textarea "Call Scott!!!! When getting close! DOUG /TRATTORIA PASQUALE D: 240 750-7572 / 3…"
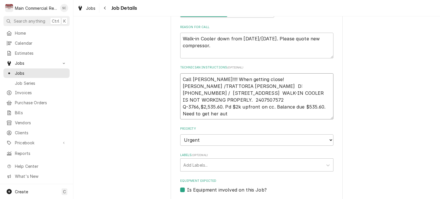
type textarea "x"
type textarea "Call Scott!!!! When getting close! DOUG /TRATTORIA PASQUALE D: 240 750-7572 / 3…"
type textarea "x"
type textarea "Call Scott!!!! When getting close! DOUG /TRATTORIA PASQUALE D: 240 750-7572 / 3…"
type textarea "x"
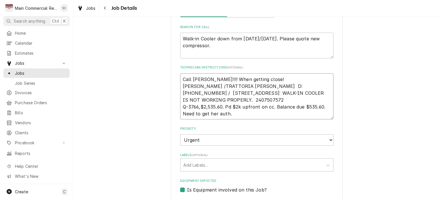
type textarea "Call Scott!!!! When getting close! DOUG /TRATTORIA PASQUALE D: 240 750-7572 / 3…"
type textarea "x"
type textarea "Call Scott!!!! When getting close! DOUG /TRATTORIA PASQUALE D: 240 750-7572 / 3…"
type textarea "x"
type textarea "Call Scott!!!! When getting close! DOUG /TRATTORIA PASQUALE D: 240 750-7572 / 3…"
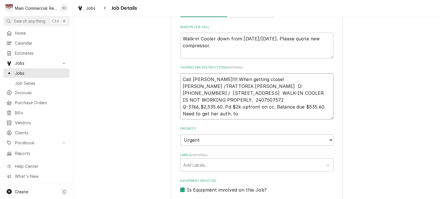
type textarea "x"
type textarea "Call Scott!!!! When getting close! DOUG /TRATTORIA PASQUALE D: 240 750-7572 / 3…"
type textarea "x"
type textarea "Call Scott!!!! When getting close! DOUG /TRATTORIA PASQUALE D: 240 750-7572 / 3…"
type textarea "x"
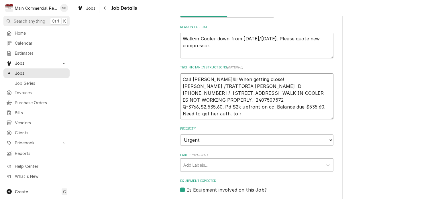
type textarea "Call Scott!!!! When getting close! DOUG /TRATTORIA PASQUALE D: 240 750-7572 / 3…"
type textarea "x"
type textarea "Call Scott!!!! When getting close! DOUG /TRATTORIA PASQUALE D: 240 750-7572 / 3…"
type textarea "x"
type textarea "Call Scott!!!! When getting close! DOUG /TRATTORIA PASQUALE D: 240 750-7572 / 3…"
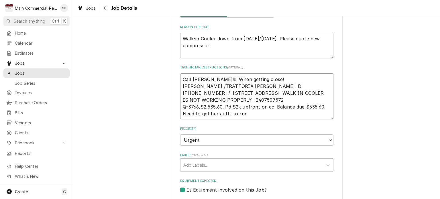
type textarea "x"
type textarea "Call Scott!!!! When getting close! DOUG /TRATTORIA PASQUALE D: 240 750-7572 / 3…"
type textarea "x"
type textarea "Call Scott!!!! When getting close! DOUG /TRATTORIA PASQUALE D: 240 750-7572 / 3…"
type textarea "x"
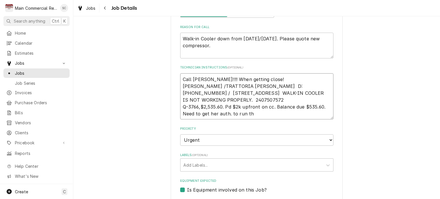
type textarea "Call Scott!!!! When getting close! DOUG /TRATTORIA PASQUALE D: 240 750-7572 / 3…"
type textarea "x"
type textarea "Call Scott!!!! When getting close! DOUG /TRATTORIA PASQUALE D: 240 750-7572 / 3…"
type textarea "x"
type textarea "Call Scott!!!! When getting close! DOUG /TRATTORIA PASQUALE D: 240 750-7572 / 3…"
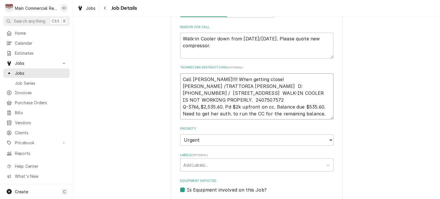
click at [275, 102] on textarea "Call Scott!!!! When getting close! DOUG /TRATTORIA PASQUALE D: 240 750-7572 / 3…" at bounding box center [256, 96] width 153 height 46
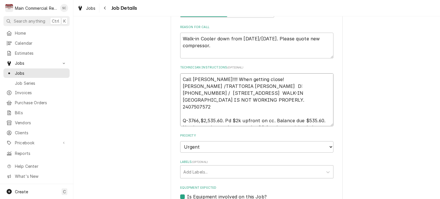
click at [180, 113] on textarea "Call Scott!!!! When getting close! DOUG /TRATTORIA PASQUALE D: 240 750-7572 / 3…" at bounding box center [256, 99] width 153 height 53
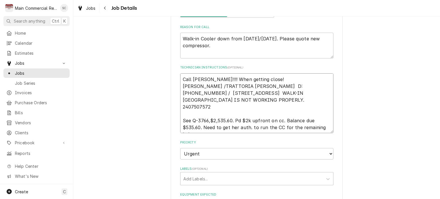
click at [180, 113] on textarea "Call Scott!!!! When getting close! DOUG /TRATTORIA PASQUALE D: 240 750-7572 / 3…" at bounding box center [256, 103] width 153 height 60
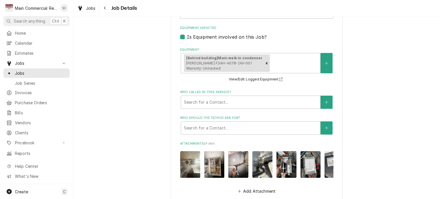
scroll to position [224, 0]
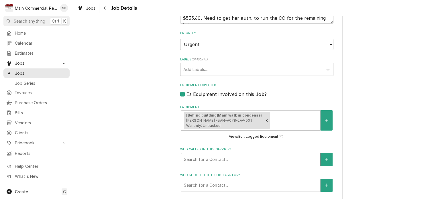
click at [235, 161] on div "Who called in this service?" at bounding box center [251, 160] width 134 height 10
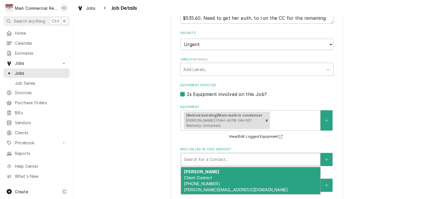
click at [225, 180] on div "Kim johnson Client Contact (518) 381-0339 kim@trattoriapasquale.com" at bounding box center [250, 180] width 139 height 27
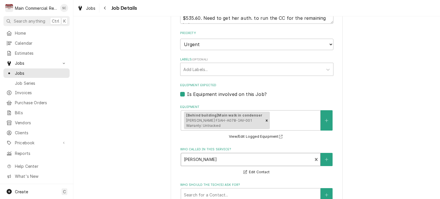
scroll to position [282, 0]
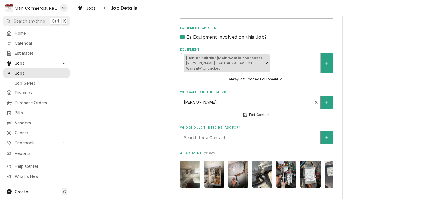
click at [232, 133] on div "Who should the tech(s) ask for?" at bounding box center [251, 137] width 134 height 10
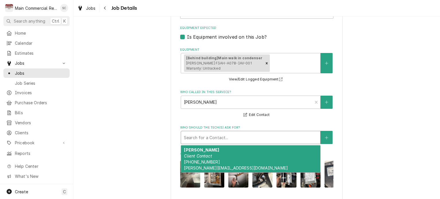
click at [216, 153] on div "Kim johnson Client Contact (518) 381-0339 kim@trattoriapasquale.com" at bounding box center [250, 159] width 139 height 27
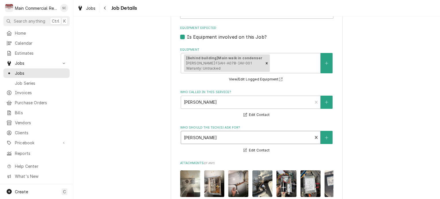
scroll to position [416, 0]
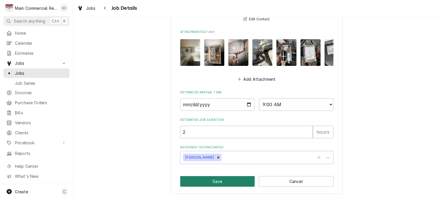
click at [211, 184] on button "Save" at bounding box center [217, 181] width 75 height 11
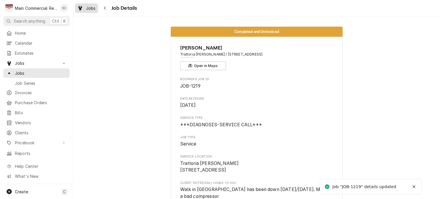
click at [84, 7] on div "Jobs" at bounding box center [86, 8] width 21 height 7
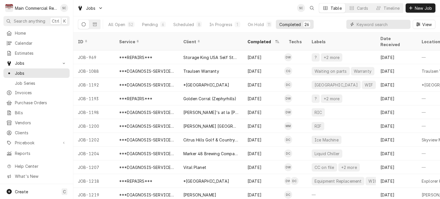
click at [366, 24] on input "Dynamic Content Wrapper" at bounding box center [382, 24] width 51 height 9
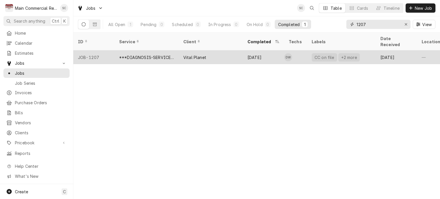
type input "1207"
click at [240, 50] on div "Vital Planet" at bounding box center [211, 57] width 64 height 14
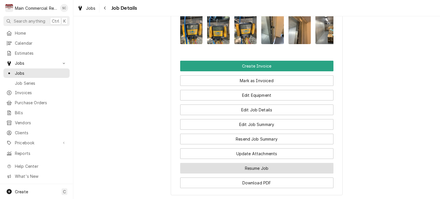
scroll to position [718, 0]
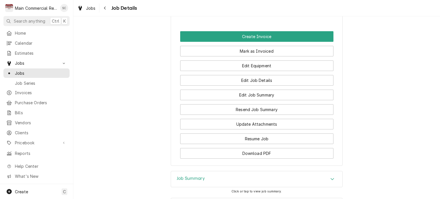
click at [331, 177] on icon "Accordion Header" at bounding box center [333, 179] width 4 height 5
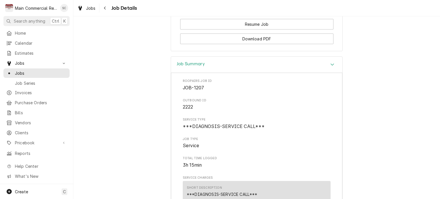
scroll to position [918, 0]
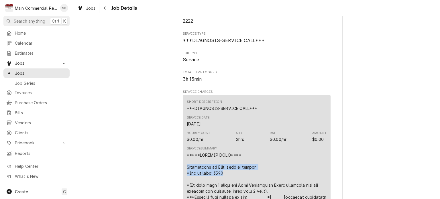
drag, startPoint x: 213, startPoint y: 119, endPoint x: 184, endPoint y: 113, distance: 29.2
copy div "Description of Unit: walk in cooler *Age of unit: 2000"
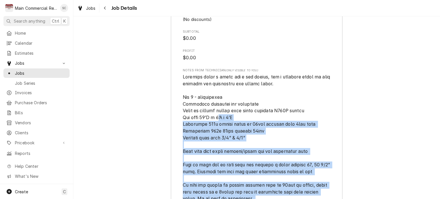
scroll to position [1492, 0]
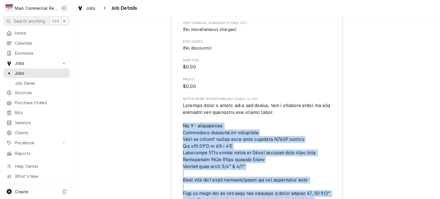
drag, startPoint x: 235, startPoint y: 163, endPoint x: 181, endPoint y: 77, distance: 101.5
copy span "Bid 1 - recommended Recommend replacing the equipment Quote to replace system w…"
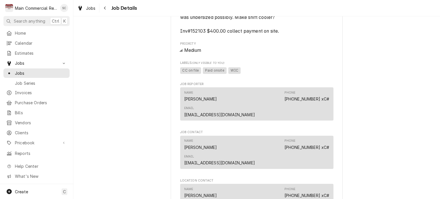
scroll to position [259, 0]
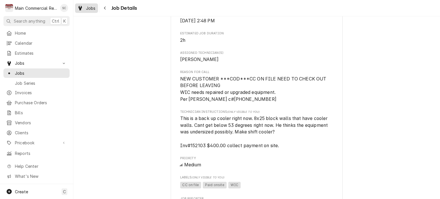
click at [89, 8] on span "Jobs" at bounding box center [91, 8] width 10 height 6
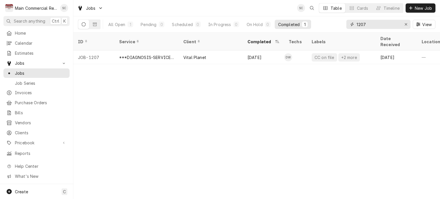
drag, startPoint x: 367, startPoint y: 23, endPoint x: 353, endPoint y: 22, distance: 14.4
click at [353, 23] on div "1207" at bounding box center [379, 24] width 64 height 9
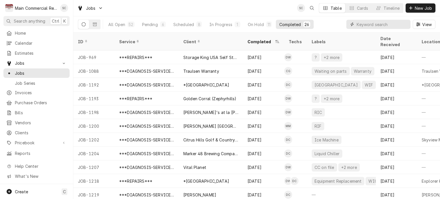
click at [389, 25] on input "Dynamic Content Wrapper" at bounding box center [382, 24] width 51 height 9
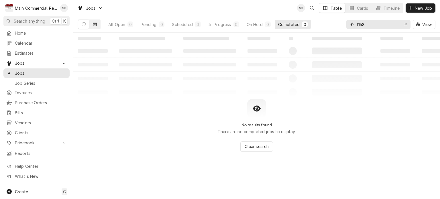
type input "1158"
click at [94, 22] on button "Dynamic Content Wrapper" at bounding box center [94, 24] width 11 height 9
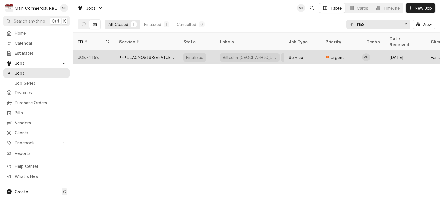
click at [174, 50] on div "***DIAGNOSIS-SERVICE CALL***" at bounding box center [147, 57] width 64 height 14
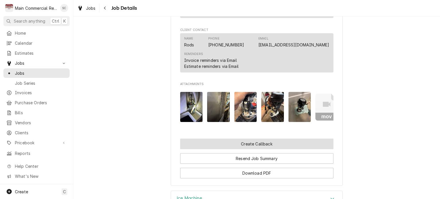
scroll to position [573, 0]
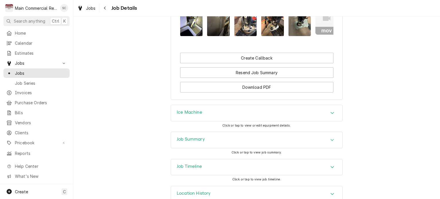
click at [332, 143] on icon "Accordion Header" at bounding box center [333, 140] width 4 height 5
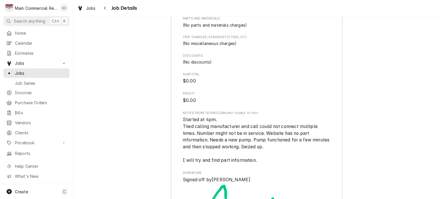
scroll to position [1262, 0]
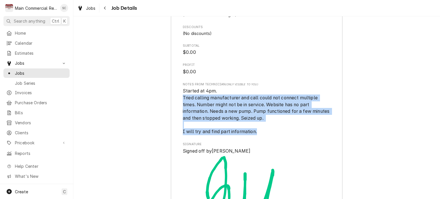
drag, startPoint x: 256, startPoint y: 138, endPoint x: 180, endPoint y: 101, distance: 84.5
click at [183, 101] on span "Started at 4pm. Tried calling manufacturer and call could not connect multiple …" at bounding box center [257, 111] width 148 height 47
copy span "Tried calling manufacturer and call could not connect multiple times. Number mi…"
click at [86, 8] on div "Jobs" at bounding box center [86, 8] width 21 height 7
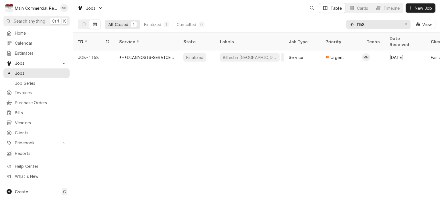
click at [368, 25] on input "1158" at bounding box center [378, 24] width 43 height 9
type input "1"
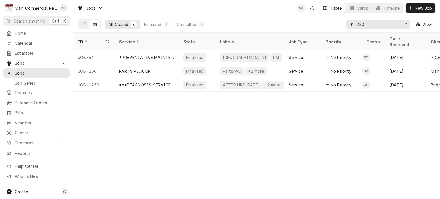
drag, startPoint x: 366, startPoint y: 23, endPoint x: 359, endPoint y: 21, distance: 7.0
click at [353, 23] on div "250" at bounding box center [379, 24] width 64 height 9
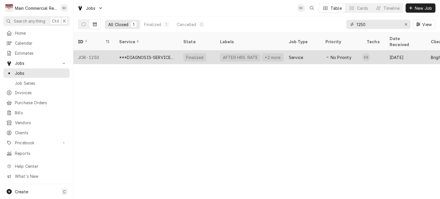
type input "1250"
click at [171, 54] on div "***DIAGNOSIS-SERVICE CALL***" at bounding box center [146, 57] width 55 height 6
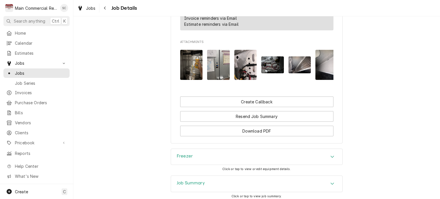
scroll to position [577, 0]
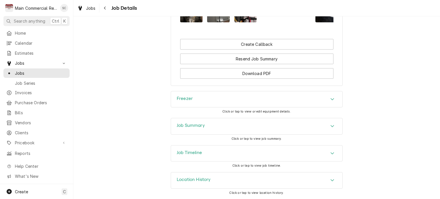
click at [215, 100] on div "Freezer" at bounding box center [256, 99] width 171 height 16
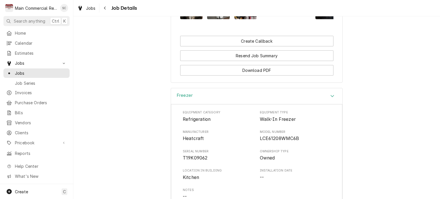
scroll to position [634, 0]
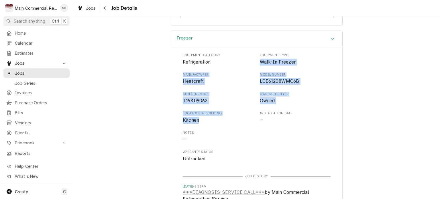
drag, startPoint x: 183, startPoint y: 116, endPoint x: 257, endPoint y: 65, distance: 89.8
click at [257, 65] on div "Equipment Category Refrigeration Equipment Type Walk-In Freezer Manufacturer He…" at bounding box center [257, 107] width 148 height 109
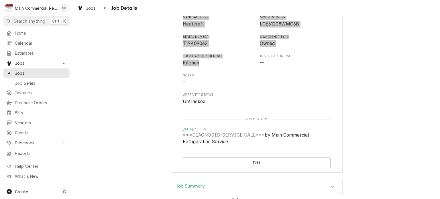
scroll to position [755, 0]
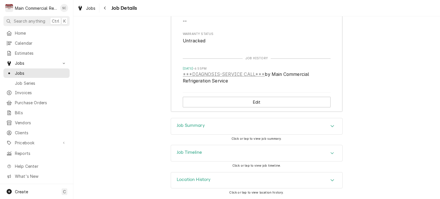
drag, startPoint x: 329, startPoint y: 126, endPoint x: 329, endPoint y: 130, distance: 3.7
click at [331, 126] on icon "Accordion Header" at bounding box center [333, 126] width 4 height 5
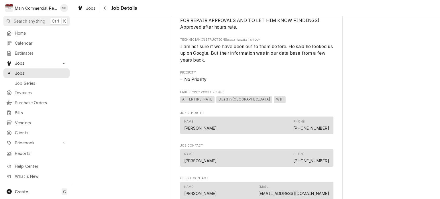
scroll to position [210, 0]
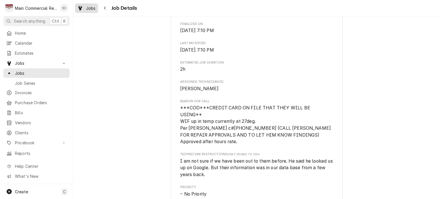
click at [82, 9] on div "Dynamic Content Wrapper" at bounding box center [80, 8] width 6 height 7
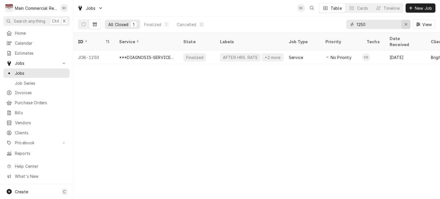
click at [406, 26] on icon "Erase input" at bounding box center [406, 24] width 3 height 4
click at [388, 25] on input "Dynamic Content Wrapper" at bounding box center [384, 24] width 54 height 9
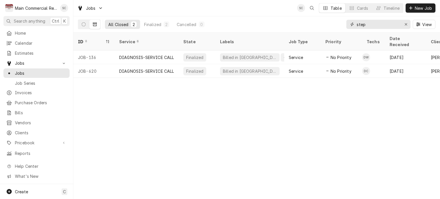
type input "step"
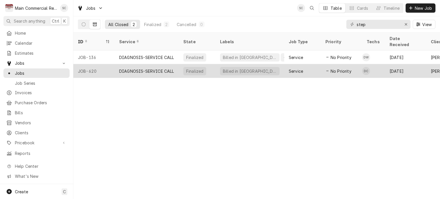
click at [169, 68] on div "DIAGNOSIS-SERVICE CALL" at bounding box center [146, 71] width 55 height 6
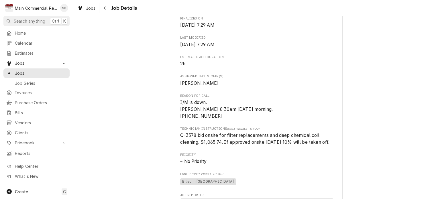
scroll to position [258, 0]
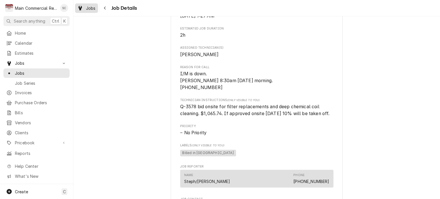
click at [92, 8] on span "Jobs" at bounding box center [91, 8] width 10 height 6
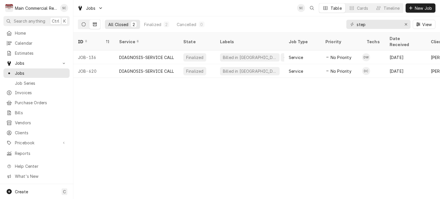
click at [85, 24] on icon "Dynamic Content Wrapper" at bounding box center [84, 24] width 4 height 4
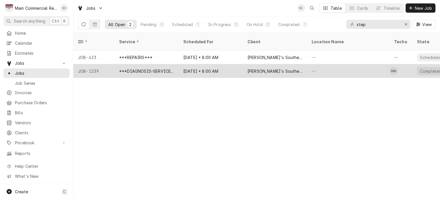
click at [216, 67] on div "[DATE] • 8:00 AM" at bounding box center [211, 71] width 64 height 14
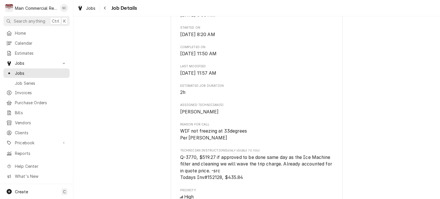
scroll to position [258, 0]
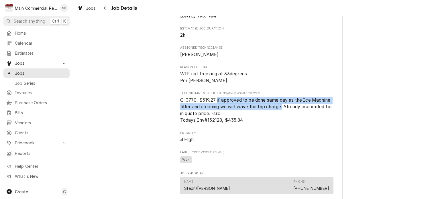
drag, startPoint x: 281, startPoint y: 114, endPoint x: 214, endPoint y: 106, distance: 67.0
click at [214, 106] on span "Q-3770, $519.27 if approved to be done same day as the Ice Machine filter and c…" at bounding box center [256, 110] width 153 height 26
copy span "if approved to be done same day as the Ice Machine filter and cleaning we will …"
click at [95, 8] on span "Jobs" at bounding box center [91, 8] width 10 height 6
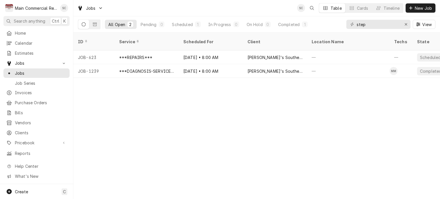
click at [377, 135] on div "ID Service Scheduled For Client Location Name Techs State Status Job Type Prior…" at bounding box center [256, 116] width 367 height 167
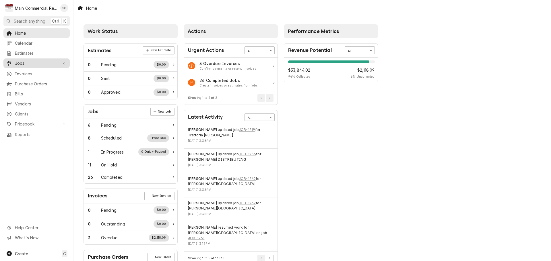
click at [32, 60] on span "Jobs" at bounding box center [36, 63] width 43 height 6
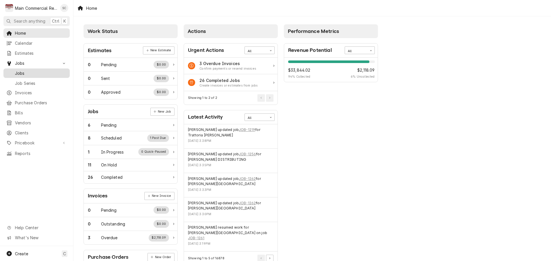
click at [28, 72] on span "Jobs" at bounding box center [41, 73] width 52 height 6
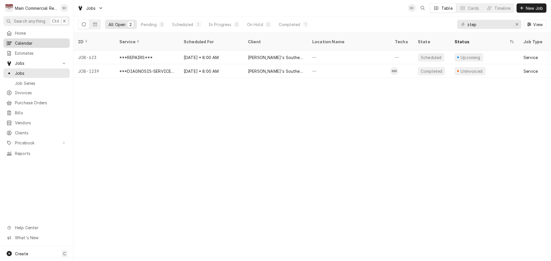
click at [25, 42] on span "Calendar" at bounding box center [41, 43] width 52 height 6
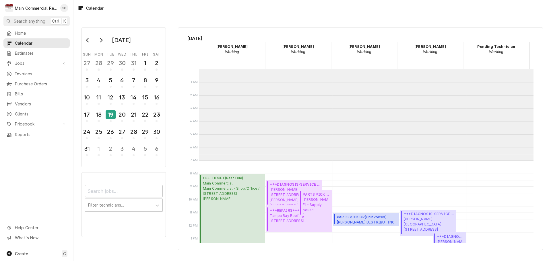
scroll to position [91, 0]
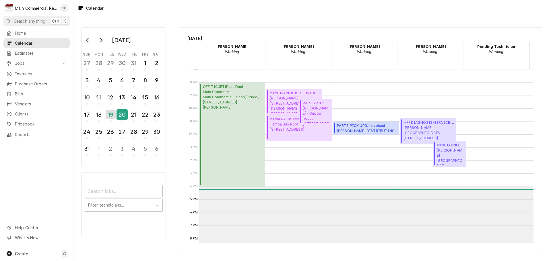
click at [121, 116] on div "20" at bounding box center [122, 115] width 10 height 10
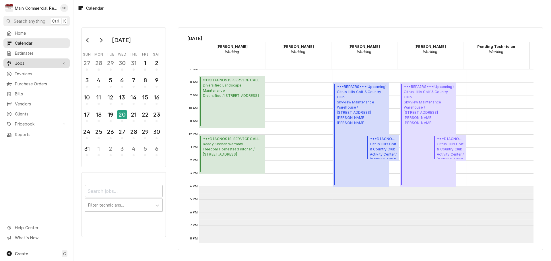
click at [34, 63] on span "Jobs" at bounding box center [36, 63] width 43 height 6
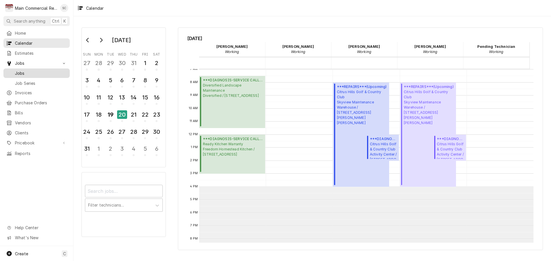
click at [34, 72] on span "Jobs" at bounding box center [41, 73] width 52 height 6
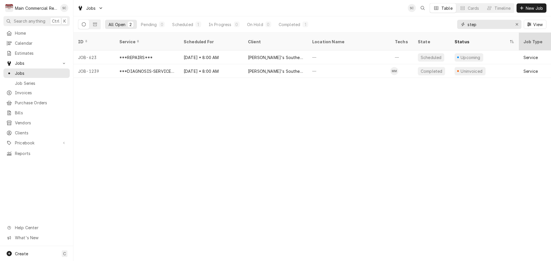
drag, startPoint x: 518, startPoint y: 24, endPoint x: 525, endPoint y: 37, distance: 14.4
click at [518, 24] on icon "Erase input" at bounding box center [516, 24] width 3 height 4
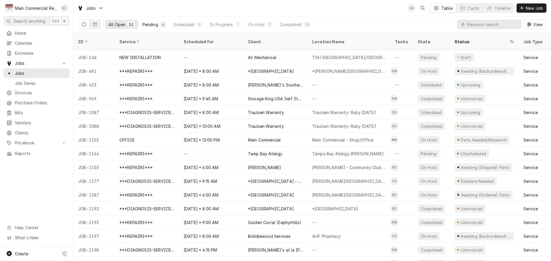
click at [163, 25] on div "6" at bounding box center [162, 25] width 3 height 6
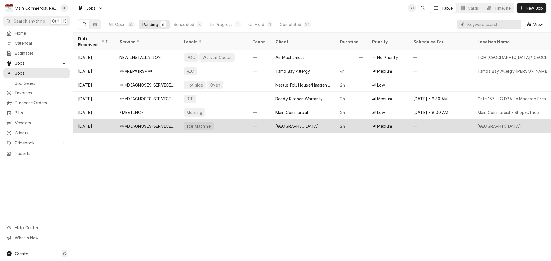
click at [293, 126] on div "[GEOGRAPHIC_DATA]" at bounding box center [296, 126] width 43 height 6
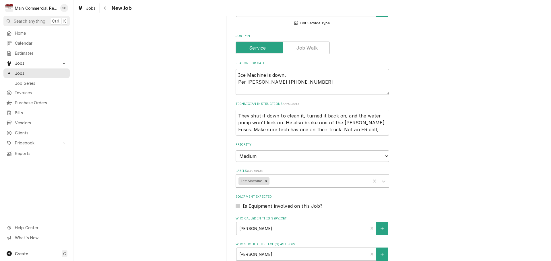
scroll to position [344, 0]
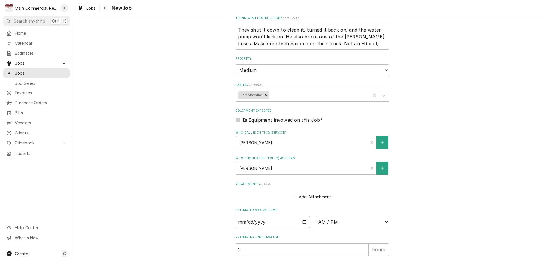
click at [302, 217] on input "Date" at bounding box center [272, 222] width 75 height 13
type textarea "x"
type input "[DATE]"
type textarea "x"
click at [323, 217] on select "AM / PM 6:00 AM 6:15 AM 6:30 AM 6:45 AM 7:00 AM 7:15 AM 7:30 AM 7:45 AM 8:00 AM…" at bounding box center [351, 222] width 75 height 13
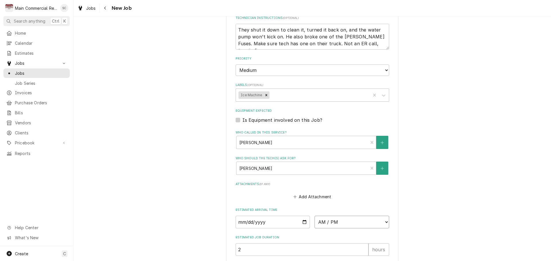
select select "08:00:00"
click at [432, 151] on div "Use the fields below to edit this job: Client Details Client [GEOGRAPHIC_DATA] …" at bounding box center [311, 20] width 477 height 685
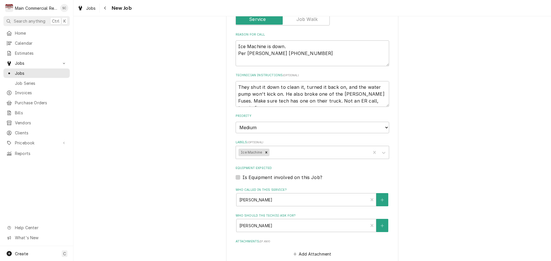
scroll to position [430, 0]
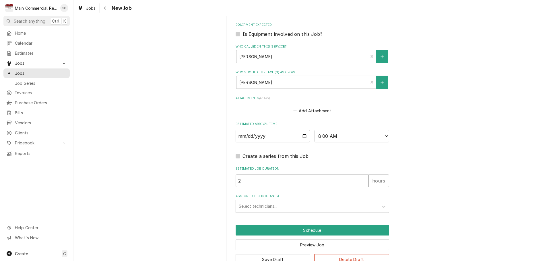
click at [269, 201] on div "Assigned Technician(s)" at bounding box center [307, 206] width 137 height 10
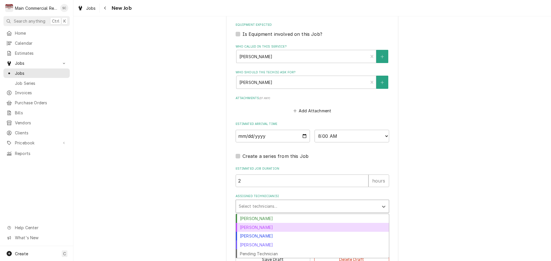
click at [255, 223] on div "[PERSON_NAME]" at bounding box center [312, 227] width 153 height 9
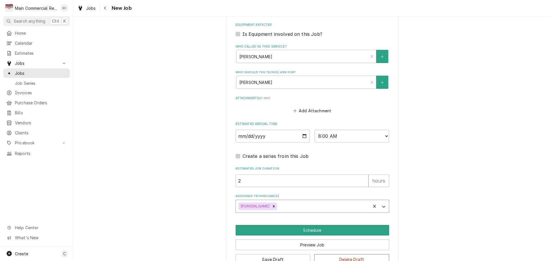
type textarea "x"
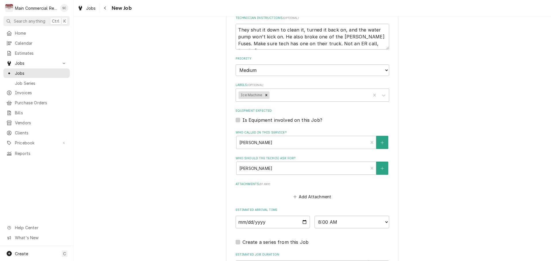
scroll to position [258, 0]
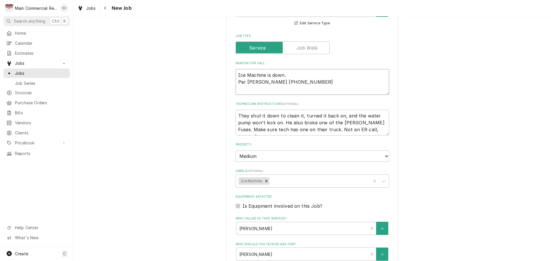
click at [325, 81] on textarea "Ice Machine is down. Per [PERSON_NAME] [PHONE_NUMBER]" at bounding box center [311, 82] width 153 height 26
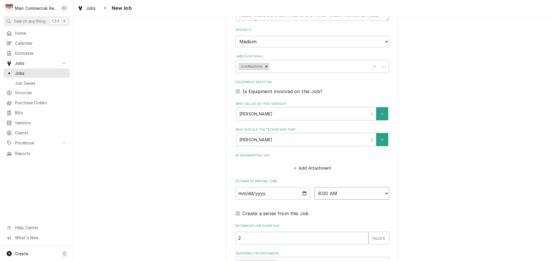
click at [352, 187] on select "AM / PM 6:00 AM 6:15 AM 6:30 AM 6:45 AM 7:00 AM 7:15 AM 7:30 AM 7:45 AM 8:00 AM…" at bounding box center [351, 193] width 75 height 13
select select "09:00:00"
click at [314, 187] on select "AM / PM 6:00 AM 6:15 AM 6:30 AM 6:45 AM 7:00 AM 7:15 AM 7:30 AM 7:45 AM 8:00 AM…" at bounding box center [351, 193] width 75 height 13
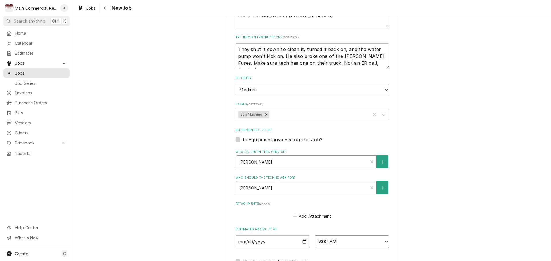
scroll to position [210, 0]
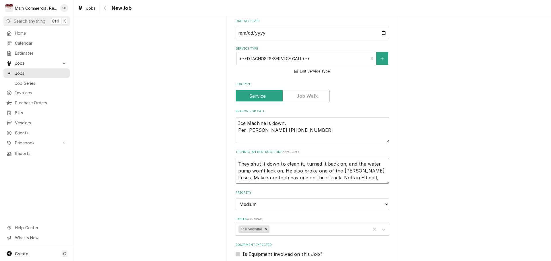
drag, startPoint x: 299, startPoint y: 167, endPoint x: 207, endPoint y: 157, distance: 93.1
click at [207, 157] on div "Use the fields below to edit this job: Client Details Client Madison Pointe Car…" at bounding box center [311, 154] width 477 height 685
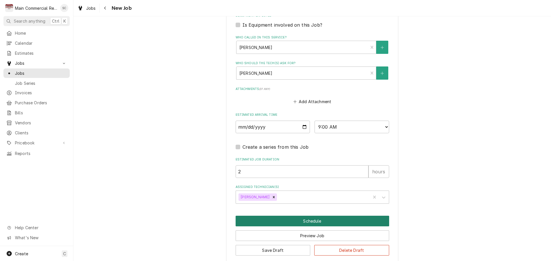
click at [312, 216] on button "Schedule" at bounding box center [311, 221] width 153 height 11
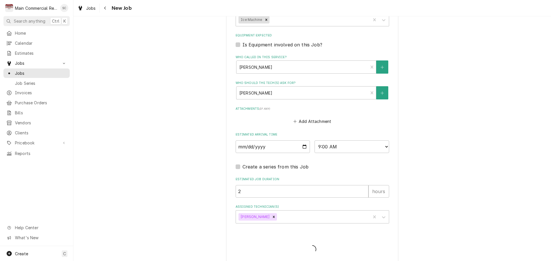
type textarea "x"
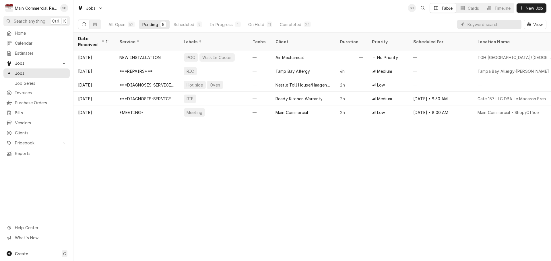
click at [447, 177] on div "Date Received Service Labels Techs Client Duration Priority Scheduled For Locat…" at bounding box center [311, 147] width 477 height 229
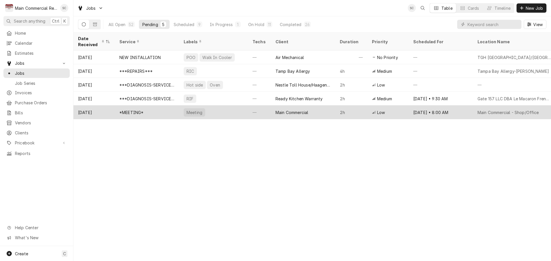
click at [282, 112] on div "Main Commercial" at bounding box center [291, 113] width 33 height 6
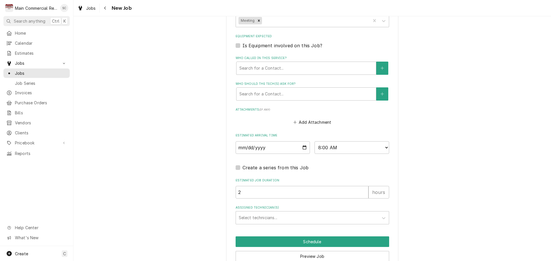
scroll to position [400, 0]
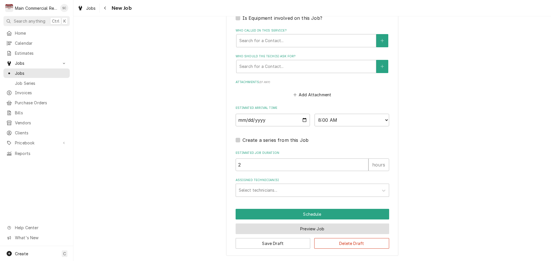
click at [323, 230] on button "Preview Job" at bounding box center [311, 229] width 153 height 11
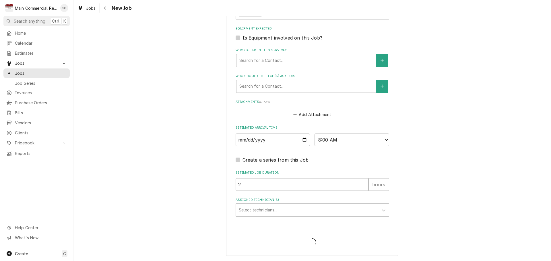
scroll to position [381, 0]
type textarea "x"
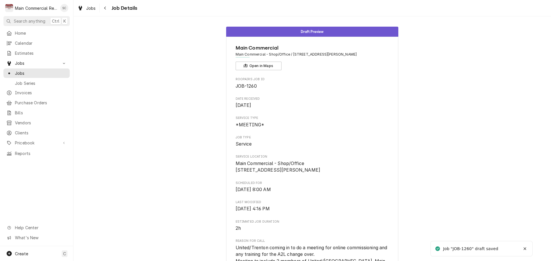
scroll to position [147, 0]
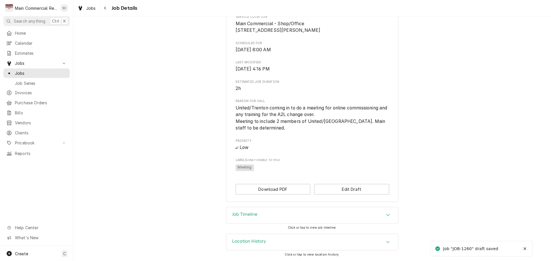
click at [386, 214] on icon "Accordion Header" at bounding box center [388, 215] width 4 height 5
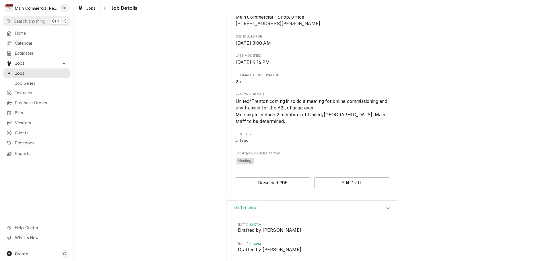
scroll to position [204, 0]
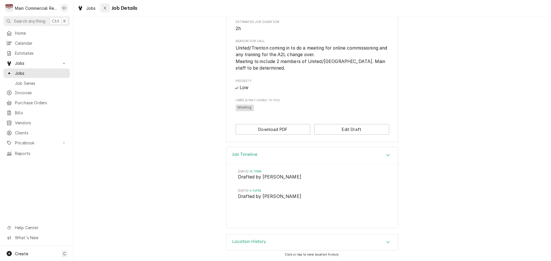
click at [106, 9] on icon "Navigate back" at bounding box center [105, 8] width 3 height 4
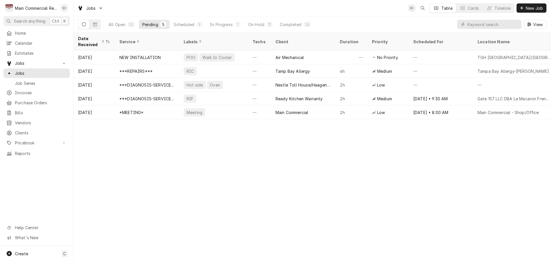
click at [370, 202] on div "Date Received Service Labels Techs Client Duration Priority Scheduled For Locat…" at bounding box center [311, 147] width 477 height 229
click at [306, 137] on div "Date Received Service Labels Techs Client Duration Priority Scheduled For Locat…" at bounding box center [311, 147] width 477 height 229
click at [330, 153] on div "Date Received Service Labels Techs Client Duration Priority Scheduled For Locat…" at bounding box center [311, 147] width 477 height 229
click at [340, 24] on div "All Open 52 Pending 5 Scheduled 9 In Progress 1 On Hold 11 Completed 26 View" at bounding box center [312, 24] width 468 height 16
click at [373, 130] on div "Date Received Service Labels Techs Client Duration Priority Scheduled For Locat…" at bounding box center [311, 147] width 477 height 229
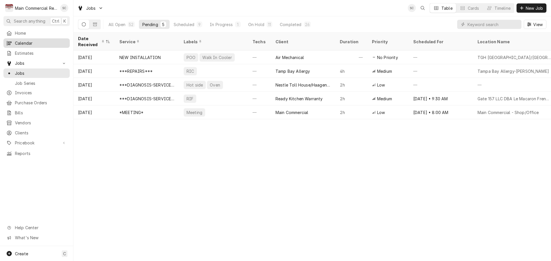
click at [37, 45] on link "Calendar" at bounding box center [36, 42] width 66 height 9
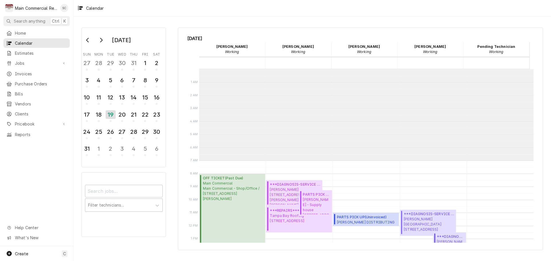
scroll to position [91, 0]
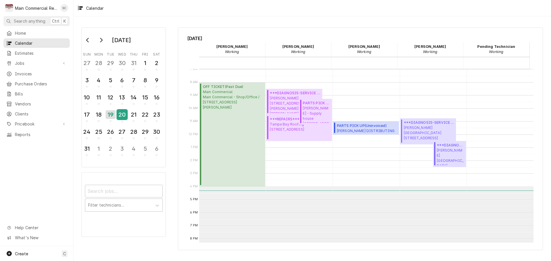
click at [121, 116] on div "20" at bounding box center [122, 115] width 10 height 10
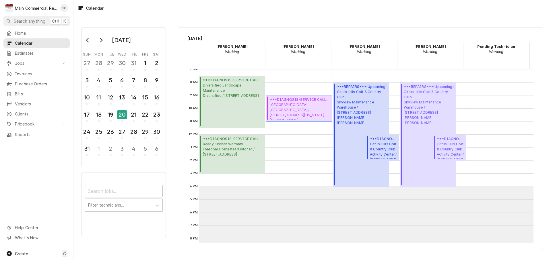
drag, startPoint x: 287, startPoint y: 111, endPoint x: 286, endPoint y: 96, distance: 15.2
click at [286, 96] on div "***DIAGNOSIS-SERVICE CALL*** ( Upcoming ) Madison Pointe Care Center Madison Po…" at bounding box center [299, 108] width 66 height 26
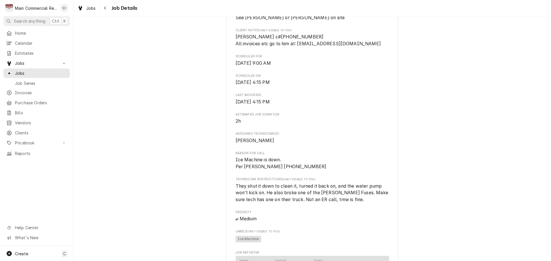
scroll to position [201, 0]
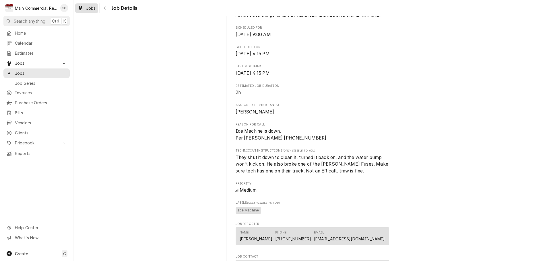
click at [89, 9] on span "Jobs" at bounding box center [91, 8] width 10 height 6
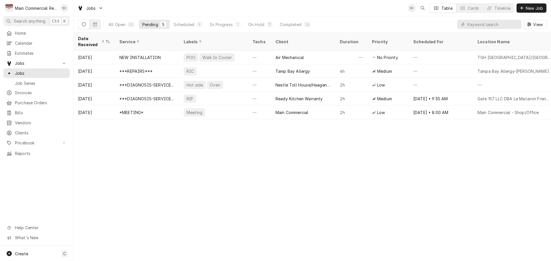
click at [418, 24] on div "All Open 52 Pending 5 Scheduled 9 In Progress 1 On Hold 11 Completed 26 View" at bounding box center [312, 24] width 468 height 16
